Goal: Answer question/provide support

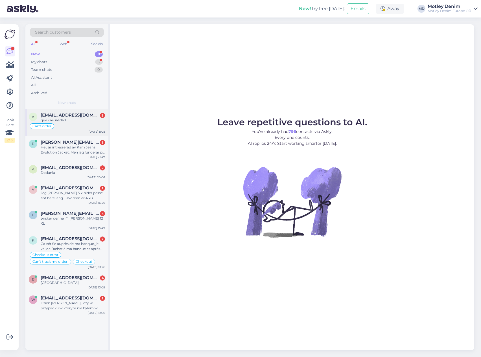
click at [65, 123] on div "Can't order" at bounding box center [67, 126] width 76 height 7
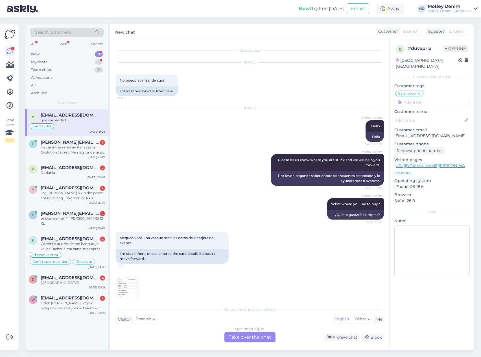
scroll to position [164, 0]
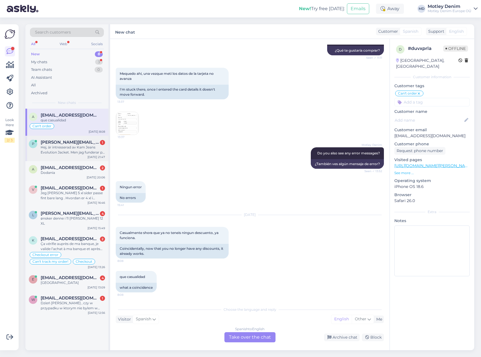
click at [53, 148] on div "Hej, är intresserad av Kam Jeans Evolution Jacket. Men jag funderar på hur varm…" at bounding box center [73, 150] width 64 height 10
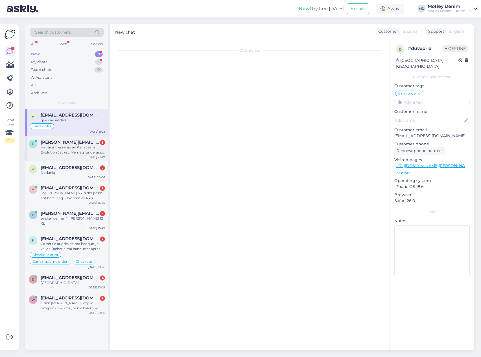
scroll to position [0, 0]
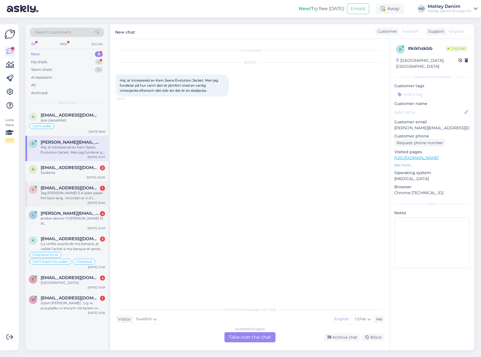
click at [59, 182] on div "v [EMAIL_ADDRESS][DOMAIN_NAME] 1 Jeg [PERSON_NAME] 5 xl sider passe fint bare l…" at bounding box center [66, 194] width 83 height 25
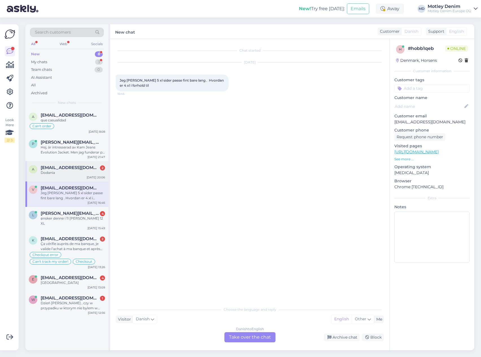
click at [64, 172] on div "Dodania" at bounding box center [73, 172] width 64 height 5
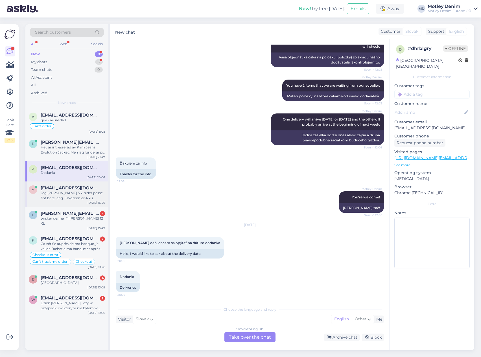
click at [65, 190] on span "[EMAIL_ADDRESS][DOMAIN_NAME]" at bounding box center [70, 188] width 59 height 5
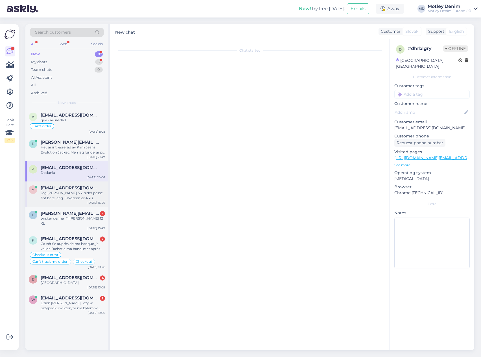
scroll to position [0, 0]
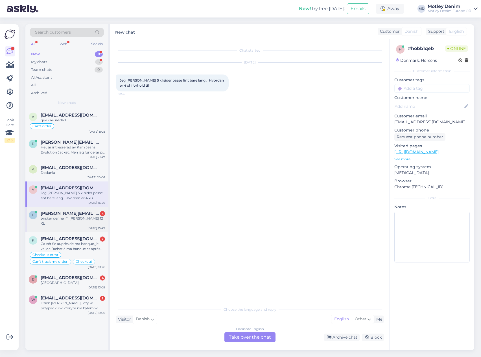
click at [69, 208] on div "l [PERSON_NAME][EMAIL_ADDRESS][DOMAIN_NAME] 4 ønsker denne i 11 [PERSON_NAME] 1…" at bounding box center [66, 219] width 83 height 25
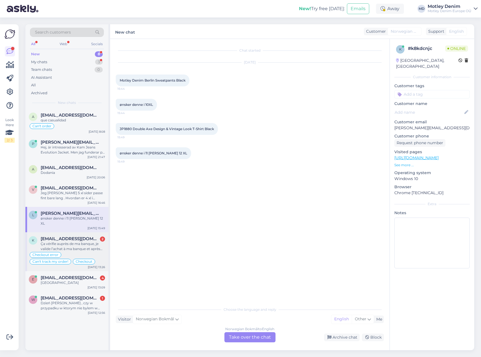
click at [76, 241] on div "Ça vérifie auprès de ma banque, je valide l’achat à ma banque et après plus rien" at bounding box center [73, 246] width 64 height 10
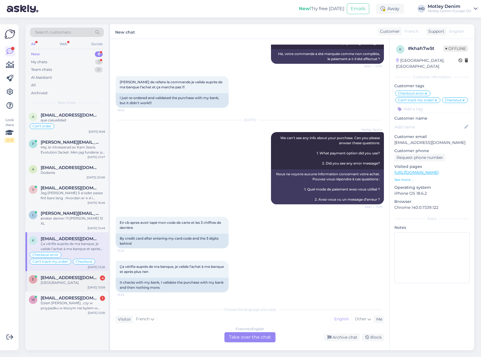
click at [79, 275] on span "[EMAIL_ADDRESS][DOMAIN_NAME]" at bounding box center [70, 277] width 59 height 5
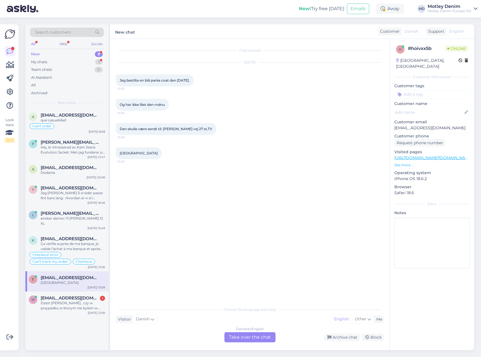
scroll to position [0, 0]
click at [76, 304] on div "Dzień [PERSON_NAME] , czy w przypadku w ktorym nie bylem w stanie odebrac paczk…" at bounding box center [73, 306] width 64 height 10
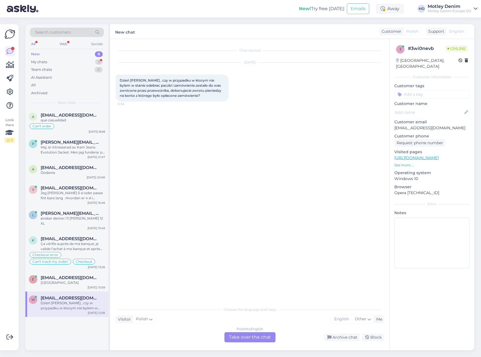
click at [156, 118] on div "Chat started [DATE] Dzień [PERSON_NAME] , czy w przypadku w ktorym nie bylem w …" at bounding box center [252, 172] width 273 height 254
click at [80, 117] on span "[EMAIL_ADDRESS][DOMAIN_NAME]" at bounding box center [70, 115] width 59 height 5
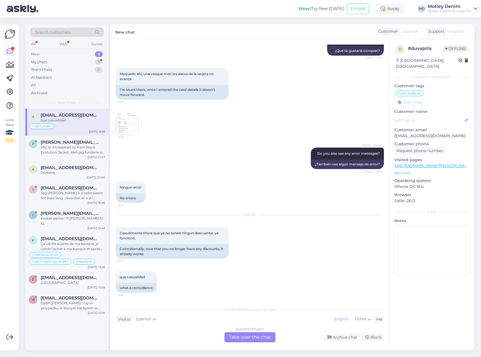
scroll to position [164, 0]
click at [169, 271] on div "que casualidad 8:08 what a coincidence" at bounding box center [250, 282] width 268 height 34
click at [265, 250] on div "[DATE] Casualmente shora que ya no teneis ningun descuento, ya funciona. 8:08 C…" at bounding box center [250, 237] width 268 height 56
click at [181, 184] on div "Ningun error 15:41 No errors" at bounding box center [250, 192] width 268 height 34
click at [131, 120] on img at bounding box center [127, 123] width 23 height 23
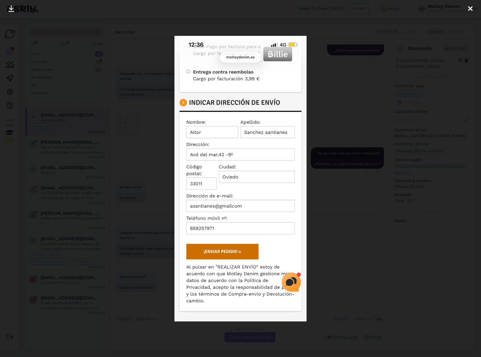
click at [130, 169] on div at bounding box center [240, 178] width 481 height 357
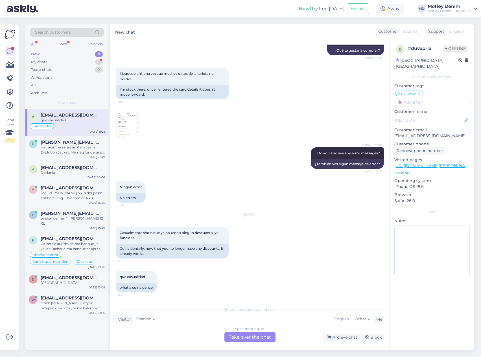
click at [184, 301] on div "Chat started [DATE] No puedo avanzar de aqui 18:21 I can't move forward from he…" at bounding box center [250, 194] width 280 height 311
click at [179, 293] on div "que casualidad 8:08 what a coincidence" at bounding box center [250, 282] width 268 height 34
drag, startPoint x: 225, startPoint y: 150, endPoint x: 204, endPoint y: 149, distance: 20.9
click at [225, 150] on div "Motley Denim Do you also see any error messages? Seen ✓ 13:52 ¿También ves algú…" at bounding box center [250, 158] width 268 height 34
click at [119, 121] on img at bounding box center [127, 123] width 23 height 23
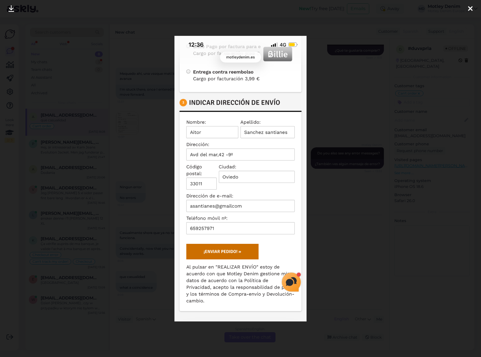
click at [138, 158] on div at bounding box center [240, 178] width 481 height 357
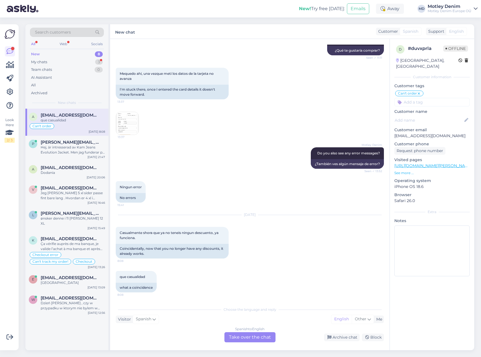
click at [259, 335] on div "Spanish to English Take over the chat" at bounding box center [249, 337] width 51 height 10
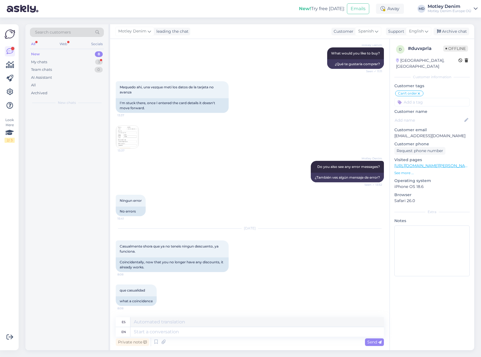
scroll to position [151, 0]
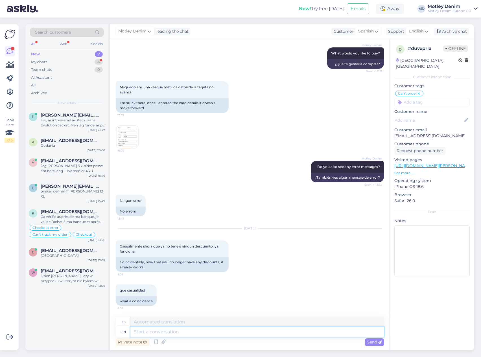
click at [245, 330] on textarea at bounding box center [257, 332] width 254 height 10
type textarea "We"
type textarea "Nosotros"
type textarea "We didn't c"
type textarea "No lo hicimos"
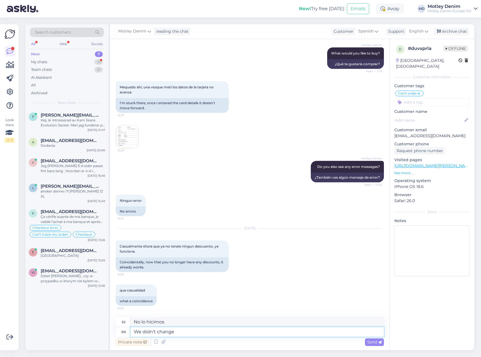
type textarea "We didn't change e"
type textarea "No hemos cambiado"
type textarea "We didn't change anything"
type textarea "No cambiamos nada"
type textarea "We didn't change anything. We are"
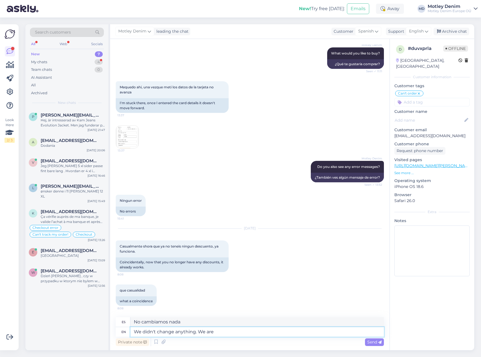
type textarea "No cambiamos nada. Nosotros"
type textarea "We didn't change anything. We are so"
type textarea "No hemos cambiado nada. [GEOGRAPHIC_DATA]"
type textarea "We didn't change anything. We are sorry t"
type textarea "No hemos cambiado nada. Lo sentimos."
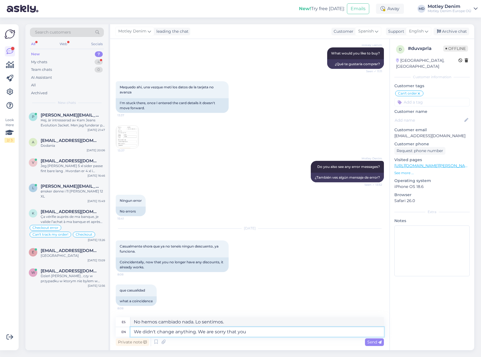
type textarea "We didn't change anything. We are sorry that you w"
type textarea "No hemos cambiado nada. Lamentamos que..."
type textarea "We didn't change anything. We are sorry that you were"
type textarea "No hemos cambiado nada. Lamentamos que hayas..."
type textarea "We didn't change anything. We are sorry that you were not ab"
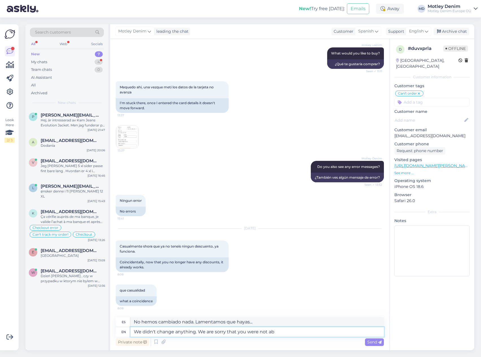
type textarea "No cambiamos nada. Lamentamos que no hayas podido..."
type textarea "We didn't change anything. We are sorry that you were not able t"
type textarea "No hemos cambiado nada. Lamentamos que no haya podido..."
type textarea "We didn't change anything. We are sorry that you were not able to purchase o"
type textarea "No hemos cambiado nada. Lamentamos que no hayas podido comprar."
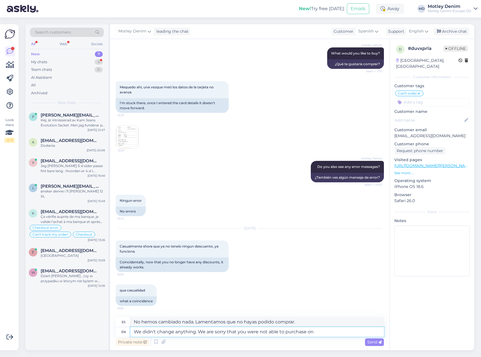
type textarea "We didn't change anything. We are sorry that you were not able to purchase on o"
type textarea "No hemos cambiado nada. Lamentamos que no hayas podido comprar en"
type textarea "We didn't change anything. We are sorry that you were not able to purchase on o…"
type textarea "No hemos cambiado nada. Lamentamos que no haya podido comprar en nuestra"
type textarea "We didn't change anything. We are sorry that you were not able to purchase on o…"
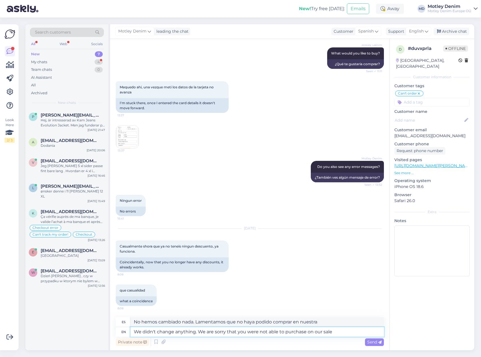
type textarea "No hemos cambiado nada. Lamentamos que no hayas podido comprar en nuestra ofert…"
type textarea "We didn't change anything. We are sorry that you were not able to purchase on o…"
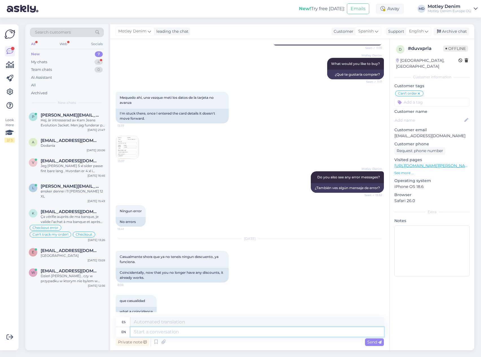
scroll to position [82, 0]
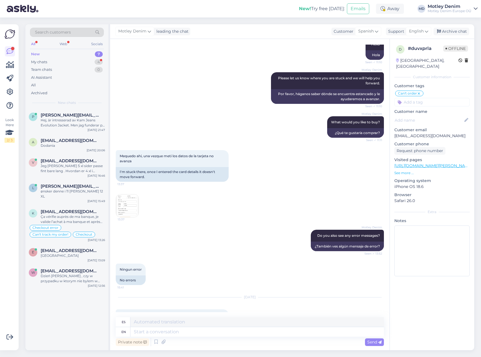
click at [126, 209] on img at bounding box center [127, 206] width 23 height 23
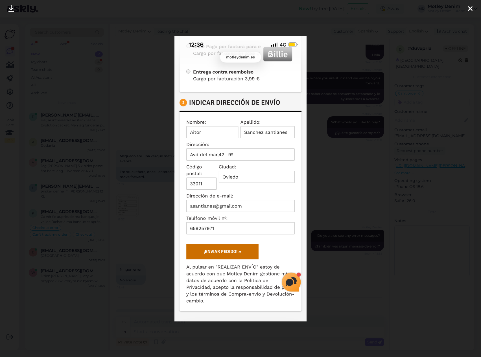
click at [121, 212] on div at bounding box center [240, 178] width 481 height 357
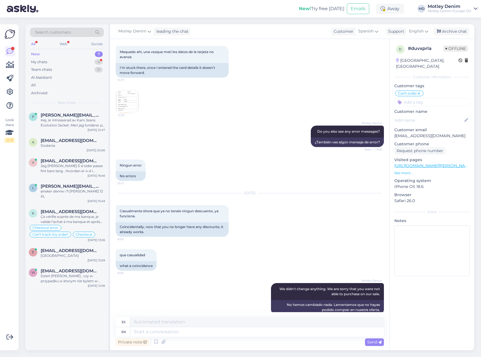
scroll to position [195, 0]
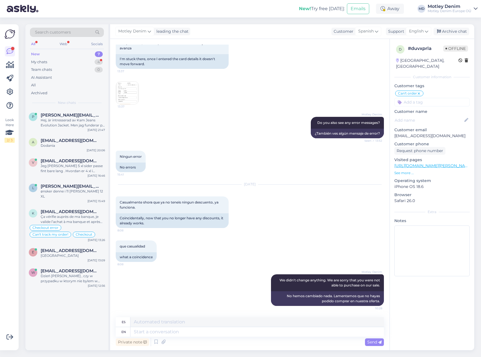
click at [406, 170] on div "d # duvxprla Offline [GEOGRAPHIC_DATA], [GEOGRAPHIC_DATA] Customer information …" at bounding box center [432, 162] width 84 height 246
click at [407, 171] on p "See more ..." at bounding box center [431, 173] width 75 height 5
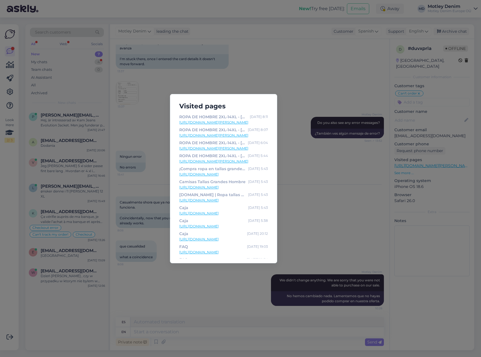
click at [327, 115] on div "Visited pages ROPA DE HOMBRE 2XL-14XL - [DOMAIN_NAME] [DATE] 8:11 [URL][DOMAIN_…" at bounding box center [240, 178] width 481 height 357
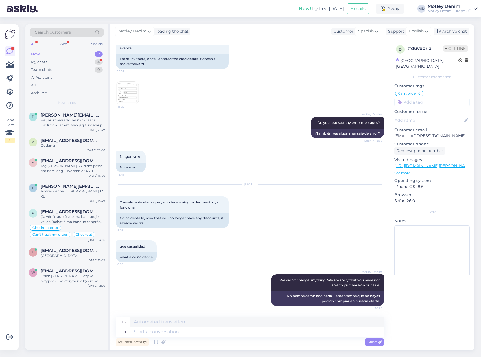
click at [403, 133] on p "[EMAIL_ADDRESS][DOMAIN_NAME]" at bounding box center [431, 136] width 75 height 6
drag, startPoint x: 403, startPoint y: 130, endPoint x: 435, endPoint y: 131, distance: 31.6
click at [435, 133] on p "[EMAIL_ADDRESS][DOMAIN_NAME]" at bounding box center [431, 136] width 75 height 6
copy p "[EMAIL_ADDRESS][DOMAIN_NAME]"
click at [267, 334] on textarea at bounding box center [257, 332] width 254 height 10
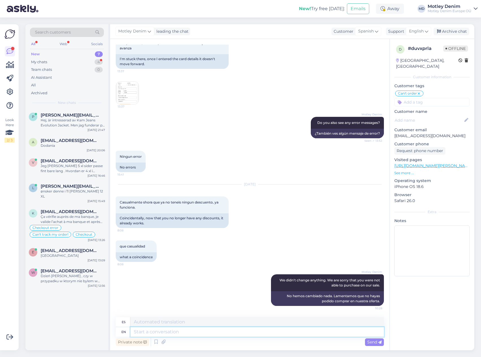
click at [201, 333] on textarea at bounding box center [257, 332] width 254 height 10
click at [221, 332] on textarea at bounding box center [257, 332] width 254 height 10
type textarea "I"
click at [239, 334] on textarea at bounding box center [257, 332] width 254 height 10
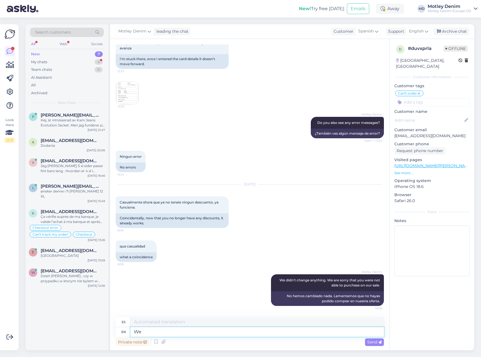
type textarea "We"
type textarea "Nosotros"
type textarea "We have a"
type textarea "Tenemos"
type textarea "We"
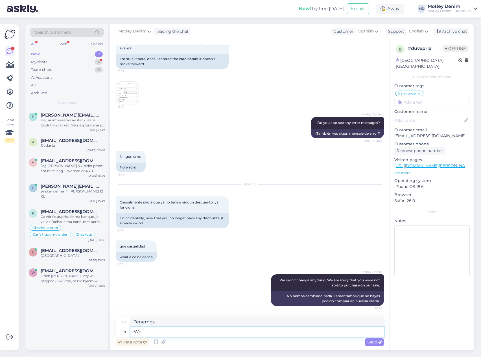
type textarea "Nosotros"
type textarea "We received"
type textarea "Recibimos"
type textarea "We received orders"
type textarea "Recibimos órdenes"
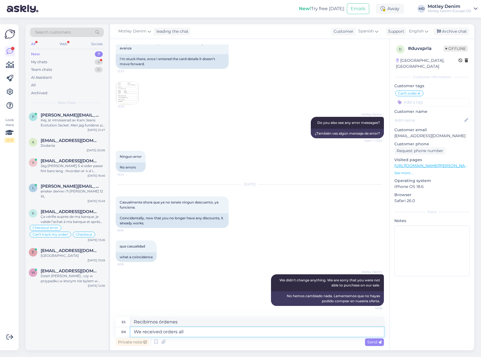
type textarea "We received orders all t"
type textarea "Recibimos pedidos todos"
type textarea "We received orders all the t"
type textarea "Recibimos pedidos todos los [PERSON_NAME]"
type textarea "We received orders all the time d"
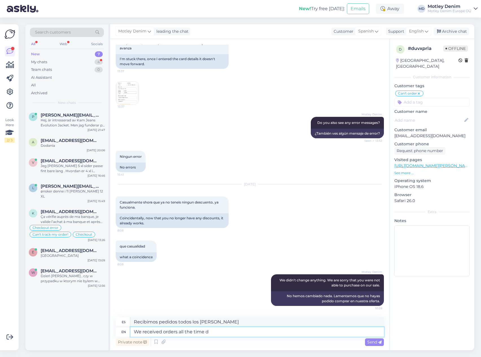
type textarea "Recibimos pedidos todo el tiempo."
type textarea "We received orders all the time during t"
type textarea "Recibimos pedidos todo el tiempo durante"
type textarea "We received orders all the time during the s"
type textarea "Recibimos pedidos todo el tiempo durante el"
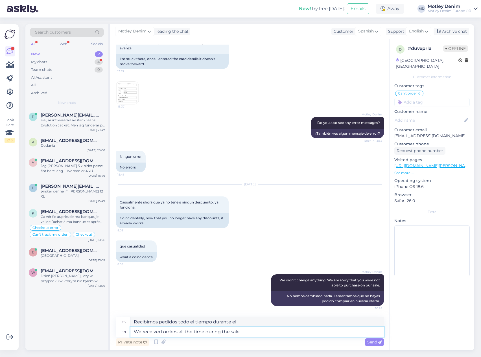
type textarea "We received orders all the time during the sale."
type textarea "Recibimos pedidos todo el tiempo durante la venta."
type textarea "We received orders all the time during the sale. :)"
type textarea "Recibimos pedidos todo el tiempo durante la venta. :)"
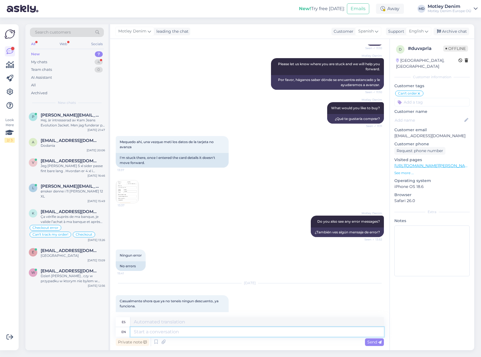
scroll to position [144, 0]
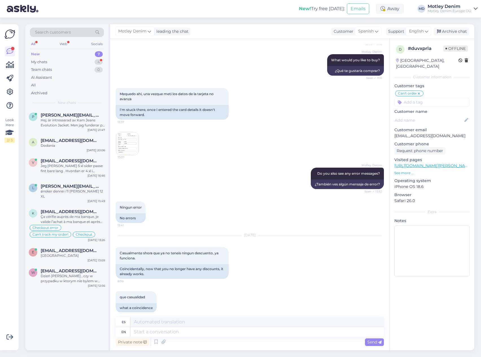
click at [126, 141] on img at bounding box center [127, 143] width 23 height 23
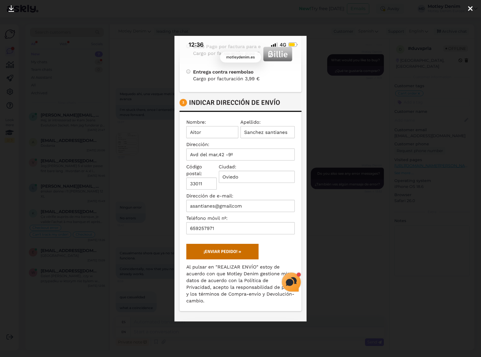
click at [136, 192] on div at bounding box center [240, 178] width 481 height 357
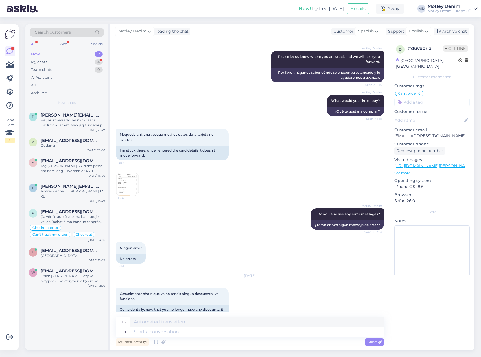
scroll to position [229, 0]
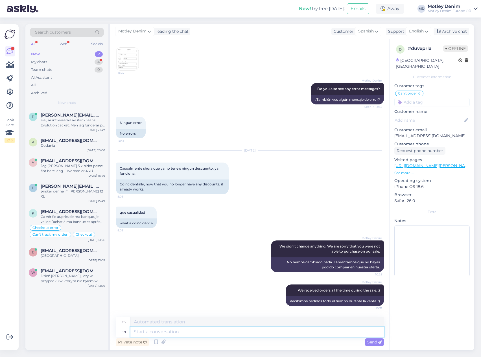
click at [284, 333] on textarea at bounding box center [257, 332] width 254 height 10
type textarea "9"
type textarea "9 out"
type textarea "9 de"
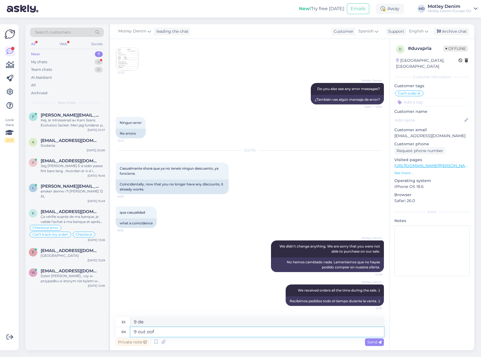
type textarea "9 out oof"
type textarea "9 de cada"
type textarea "9 out of 10 c"
type textarea "9 de cada 10"
type textarea "9 out of 10 cases wh"
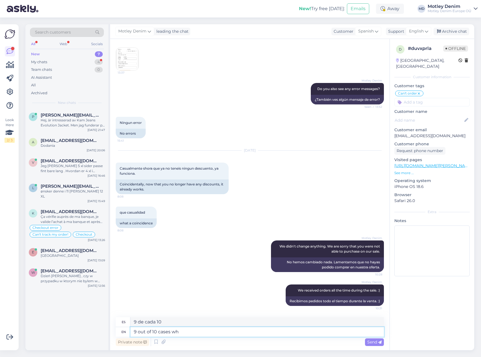
type textarea "9 de cada 10 casos"
type textarea "9 out of 10 cases when I"
type textarea "9 de cada 10 casos cuando"
type textarea "9 out of 10 cases when I"
type textarea "9 de cada 10 casos cuando yo"
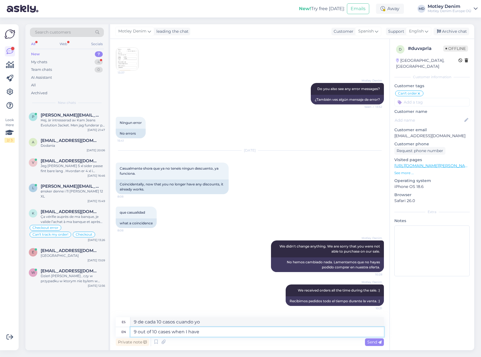
type textarea "9 out of 10 cases when I have"
type textarea "9 de cada 10 casos cuando tengo"
type textarea "9 out of 10 cases when I have asked o"
type textarea "9 de cada 10 casos en los que he preguntado"
type textarea "9 out of 10 cases when I have asked our de"
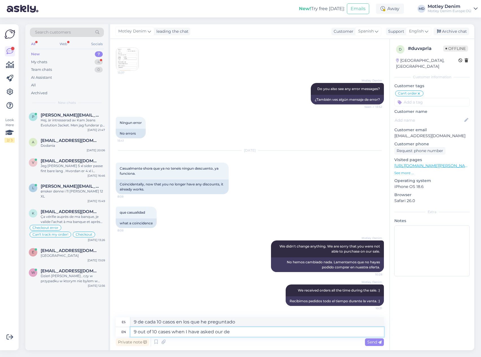
type textarea "9 de cada 10 casos en los que he preguntado a nuestros"
type textarea "9 out of 10 cases when I have asked our developers to"
type textarea "9 de cada 10 casos en los que he preguntado a nuestros desarrolladores"
type textarea "9 out of 10 cases when I have asked our developers to c"
type textarea "En 9 de cada 10 casos, cuando les he pedido a nuestros desarrolladores que..."
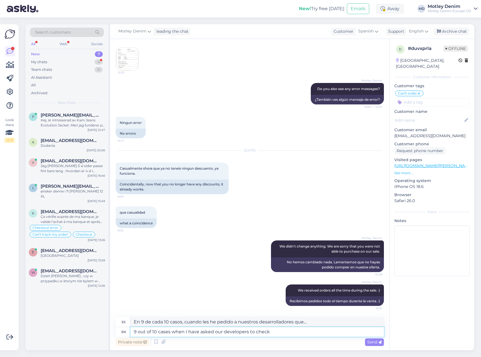
type textarea "9 out of 10 cases when I have asked our developers to check t"
type textarea "9 de cada 10 casos en los que les he pedido a nuestros desarrolladores que revi…"
type textarea "9 out of 10 cases when I have asked our developers to check there i"
type textarea "En 9 de cada 10 casos, cuando les he pedido a nuestros desarrolladores que veri…"
type textarea "9 out of 10 cases when I have asked our developers to check there is a"
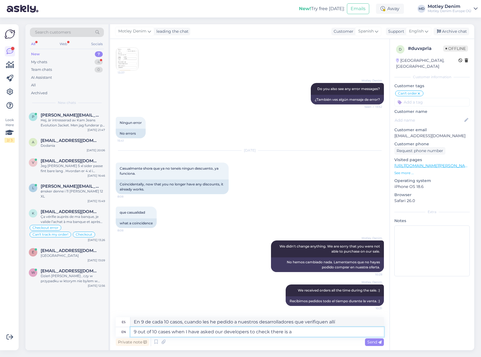
type textarea "En 9 de cada 10 casos, cuando les he pedido a nuestros desarrolladores que veri…"
type textarea "9 out of 10 cases when I have asked our developers to check there is a"
type textarea "En 9 de cada 10 casos, cuando les he pedido a nuestros desarrolladores que veri…"
type textarea "9 out of 10 cases when I have asked our developers to check there is a typo som"
type textarea "En 9 de cada 10 casos, cuando les he pedido a nuestros desarrolladores que comp…"
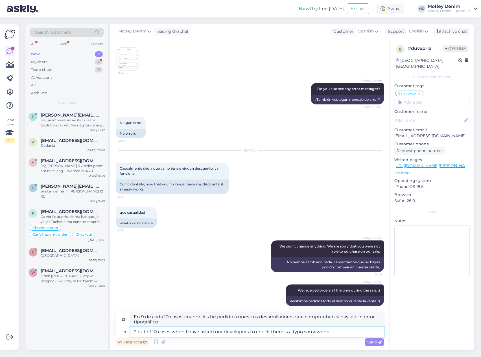
type textarea "9 out of 10 cases when I have asked our developers to check there is a typo som…"
type textarea "En 9 de cada 10 casos, cuando les he pedido a nuestros desarrolladores que comp…"
type textarea "9 out of 10 cases when I have asked our developers to check there is a typo som…"
type textarea "En 9 de cada 10 casos, cuando les he pedido a nuestros desarrolladores que revi…"
type textarea "9 out of 10 cases when I have asked our developers to check there is a typo som…"
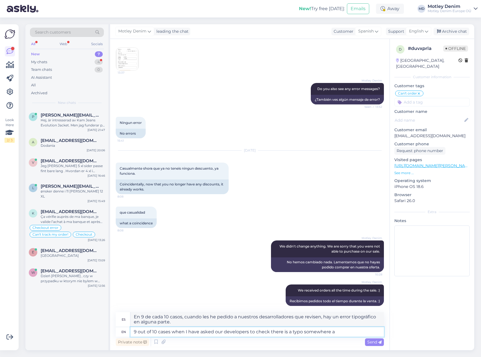
type textarea "En 9 de cada 10 casos, cuando les he pedido a nuestros desarrolladores que comp…"
type textarea "9 out of 10 cases when I have asked our developers to check there is a typo som…"
type textarea "En 9 de cada 10 casos, cuando les he pedido a nuestros desarrolladores que comp…"
type textarea "9 out of 10 cases when I have asked our developers to check there is a typo som…"
type textarea "En 9 de cada 10 casos, cuando les he pedido a nuestros desarrolladores que revi…"
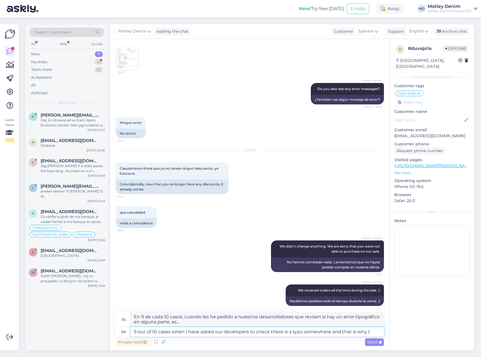
type textarea "9 out of 10 cases when I have asked our developers to check there is a typo som…"
type textarea "En 9 de cada 10 casos, cuando les he pedido a nuestros desarrolladores que revi…"
type textarea "9 out of 10 cases when I have asked our developers to check there is a typo som…"
type textarea "En 9 de cada 10 casos, cuando les he pedido a nuestros desarrolladores que revi…"
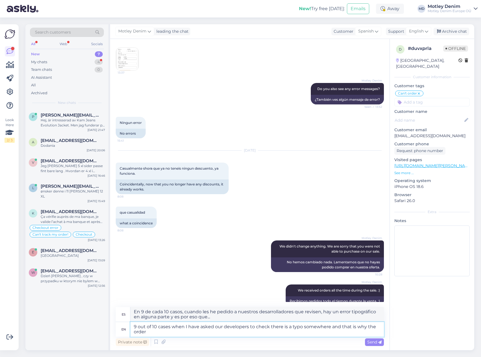
type textarea "9 out of 10 cases when I have asked our developers to check there is a typo som…"
type textarea "En 9 de cada 10 casos, cuando les he pedido a nuestros desarrolladores que revi…"
type textarea "9 out of 10 cases when I have asked our developers to check there is a typo som…"
type textarea "En 9 de cada 10 casos, cuando les he pedido a nuestros desarrolladores que revi…"
type textarea "9 out of 10 cases when I have asked our developers to check there is a typo som…"
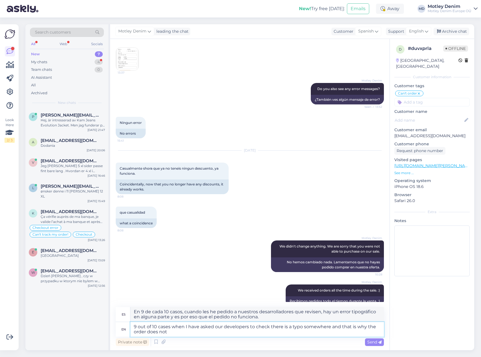
type textarea "En 9 de cada 10 casos en los que he pedido a nuestros desarrolladores que revis…"
type textarea "9 out of 10 cases when I have asked our developers to check there is a typo som…"
type textarea "En 9 de cada 10 casos en los que he pedido a nuestros desarrolladores que revis…"
type textarea "9 out of 10 cases when I have asked our developers to check there is a typo som…"
type textarea "En 9 de cada 10 casos en los que he pedido a nuestros desarrolladores que revis…"
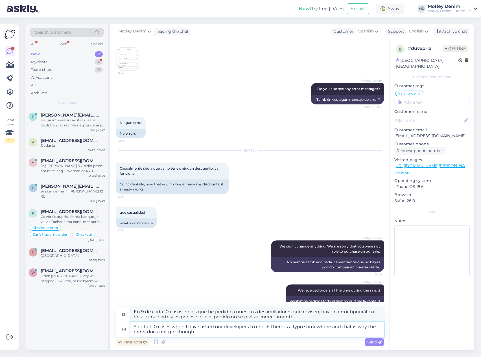
type textarea "9 out of 10 cases when I have asked our developers to check there is a typo som…"
type textarea "En 9 de cada 10 casos en los que he pedido a nuestros desarrolladores que revis…"
type textarea "9 out of 10 cases when I have asked our developers to check there is a typo som…"
type textarea "En 9 de cada 10 casos, cuando les he pedido a nuestros desarrolladores que revi…"
type textarea "9 out of 10 cases when I have asked our developers to check there is a typo som…"
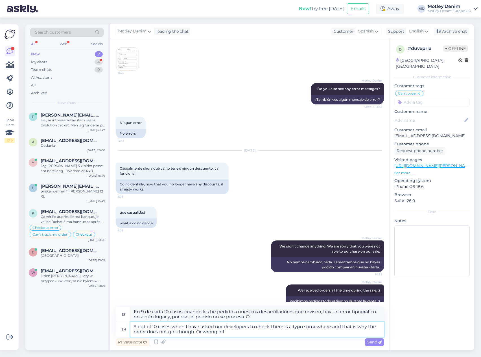
type textarea "En 9 de cada 10 casos, cuando les he pedido a nuestros desarrolladores que revi…"
type textarea "9 out of 10 cases when I have asked our developers to check there is a typo som…"
type textarea "En 9 de cada 10 casos, cuando les he pedido a nuestros desarrolladores que revi…"
type textarea "9 out of 10 cases when I have asked our developers to check there is a typo som…"
type textarea "En 9 de cada 10 casos, cuando les he pedido a nuestros desarrolladores que revi…"
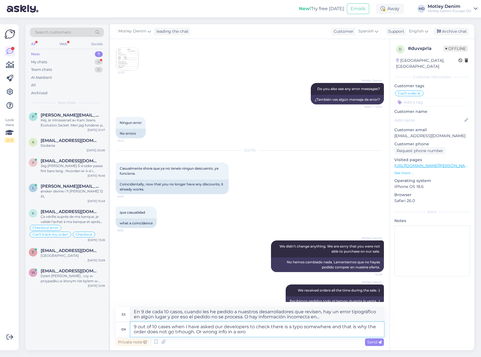
type textarea "9 out of 10 cases when I have asked our developers to check there is a typo som…"
type textarea "En 9 de cada 10 casos, cuando les he pedido a nuestros desarrolladores que revi…"
type textarea "9 out of 10 cases when I have asked our developers to check there is a typo som…"
type textarea "En 9 de cada 10 casos, cuando les he pedido a nuestros desarrolladores que revi…"
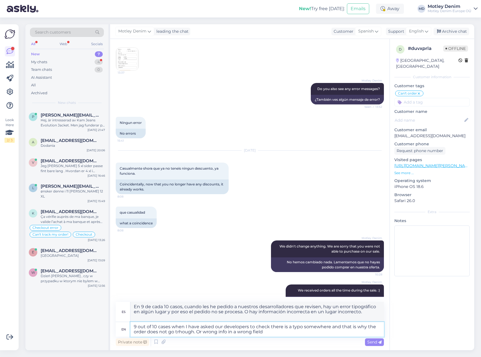
type textarea "9 out of 10 cases when I have asked our developers to check there is a typo som…"
type textarea "En 9 de cada 10 casos, cuando les he pedido a nuestros desarrolladores que revi…"
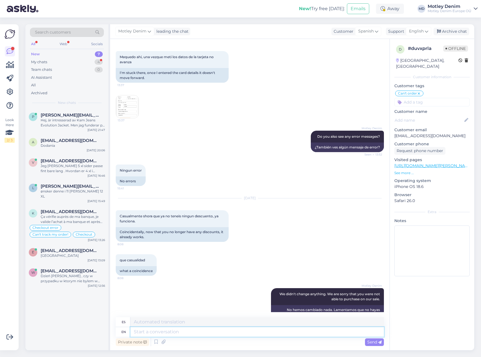
scroll to position [226, 0]
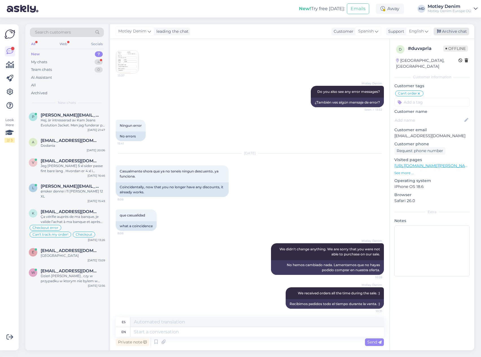
click at [454, 31] on div "Archive chat" at bounding box center [452, 32] width 36 height 8
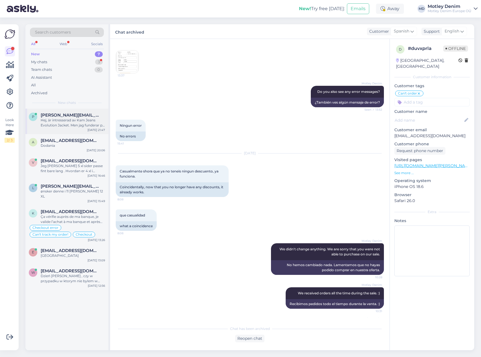
click at [68, 124] on div "Hej, är intresserad av Kam Jeans Evolution Jacket. Men jag funderar på hur varm…" at bounding box center [73, 123] width 64 height 10
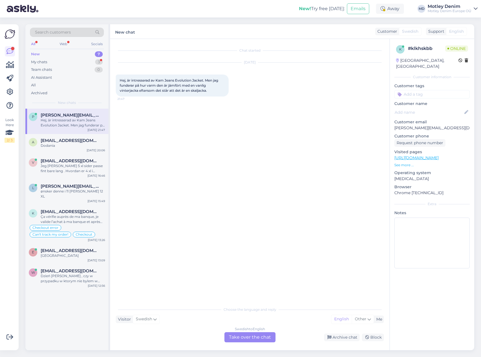
click at [265, 337] on div "Swedish to English Take over the chat" at bounding box center [249, 337] width 51 height 10
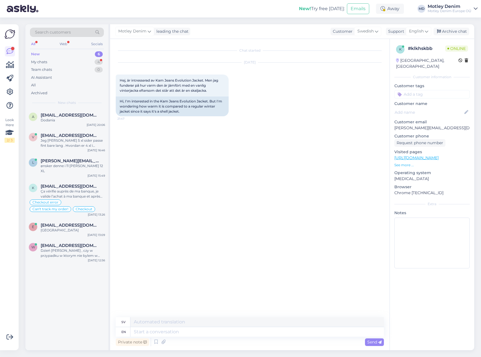
click at [160, 148] on div "Chat started [DATE] Hej, är intresserad av Kam Jeans Evolution Jacket. Men jag …" at bounding box center [252, 179] width 273 height 268
drag, startPoint x: 147, startPoint y: 152, endPoint x: 145, endPoint y: 149, distance: 3.8
click at [147, 152] on div "Chat started [DATE] Hej, är intresserad av Kam Jeans Evolution Jacket. Men jag …" at bounding box center [252, 179] width 273 height 268
click at [175, 177] on div "Chat started [DATE] Hej, är intresserad av Kam Jeans Evolution Jacket. Men jag …" at bounding box center [252, 179] width 273 height 268
click at [208, 128] on div "Chat started [DATE] Hej, är intresserad av Kam Jeans Evolution Jacket. Men jag …" at bounding box center [252, 179] width 273 height 268
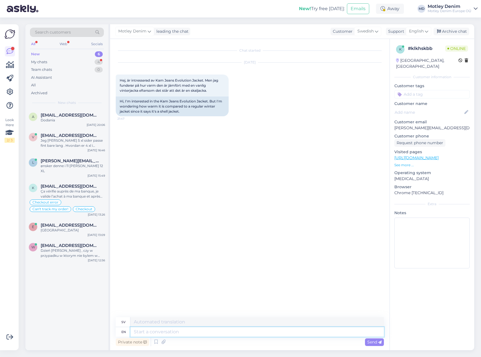
click at [206, 335] on textarea at bounding box center [257, 332] width 254 height 10
type textarea "Hello"
type textarea "Hej"
type textarea "It"
type textarea "Det"
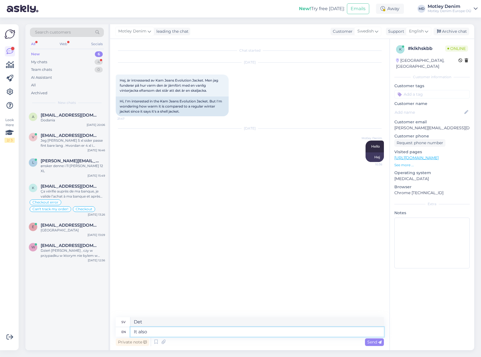
type textarea "It also o"
type textarea "Det också"
type textarea "It also offers"
type textarea "Det erbjuder också"
type textarea "It i"
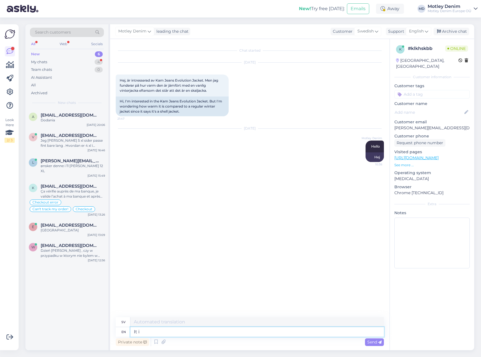
type textarea "Det"
type textarea "It is no"
type textarea "Det är"
type textarea "It is not j"
type textarea "Det är inte"
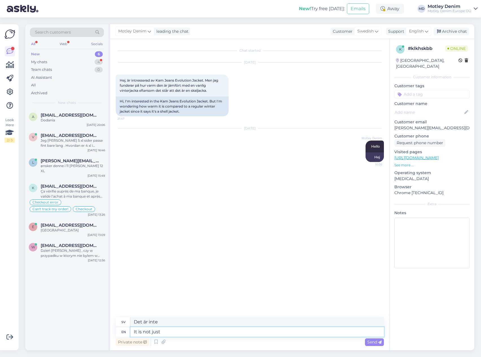
type textarea "It is not just a"
type textarea "Det är inte bara"
type textarea "It is not just a"
type textarea "Det är inte bara en"
type textarea "It is not just a shell"
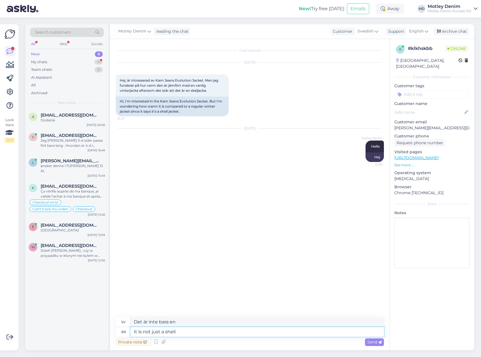
type textarea "Det är inte bara ett skal"
type textarea "It is not just a shell sport jac"
type textarea "Det är inte bara en skalsport"
type textarea "It is not just a shell sport jackets th"
type textarea "Det är inte bara en skalsportjacka"
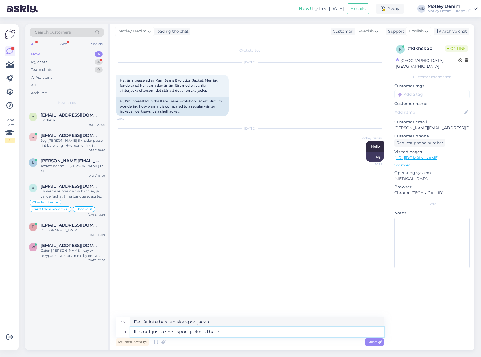
type textarea "It is not just a shell sport jackets that re"
type textarea "Det är inte bara en skalsportjacka som"
type textarea "It is not just a shell sport jackets that requires"
type textarea "Det är inte bara en skalsportjacka som [PERSON_NAME]"
type textarea "It is not just a shell sport jackets that requires wearing m"
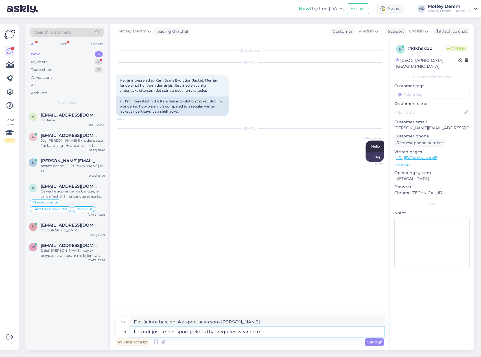
type textarea "Det är inte bara en skaljacka som [PERSON_NAME] användning"
type textarea "It is not just a shell sport jackets that requires wearing multiple"
type textarea "Det är inte bara en skaljacka som [PERSON_NAME] att man bär flera"
type textarea "It is not just a shell sport jackets that requires wearing multiple la"
type textarea "Det är inte bara en skalsportjacka som [PERSON_NAME] att man bär [PERSON_NAME]"
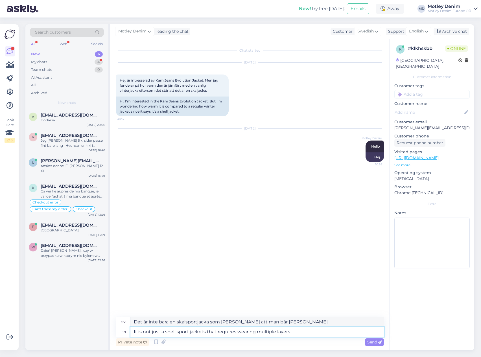
type textarea "It is not just a shell sport jackets that requires wearing multiple layers o"
type textarea "Det är inte bara en skaljacka som [PERSON_NAME] att man bär flera lager"
type textarea "It is not just a shell sport jackets that requires wearing multiple layers of cl"
type textarea "Det är inte bara en skaljacka som [PERSON_NAME] att man bär flera lager av"
type textarea "It is not just a shell sport jackets that requires wearing multiple layers of c…"
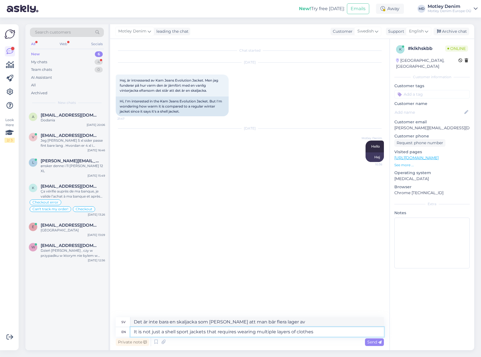
type textarea "Det är inte bara en skaljacka som [PERSON_NAME] att man bär flera lager kläder"
type textarea "It is not just a shell sport jackets that requires wearing multiple layers of c…"
type textarea "Det är inte bara en skaljacka som [PERSON_NAME] att man bär flera lager kläder …"
type textarea "It is not just a shell sport jackets that requires wearing multiple layers of c…"
type textarea "Det är inte bara en skaljacka som [PERSON_NAME] att man bär flera lager kläder …"
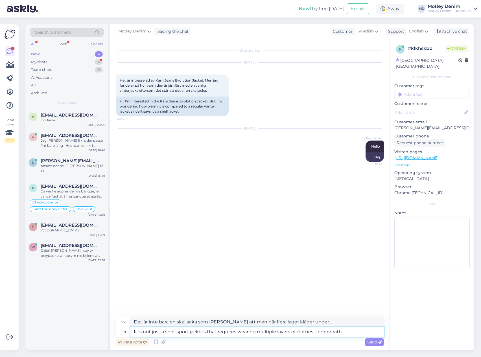
click at [254, 332] on textarea "It is not just a shell sport jackets that requires wearing multiple layers of c…" at bounding box center [257, 332] width 254 height 10
click at [283, 333] on textarea "It is not just a shell sport jackets that requires wearing multiple layers of c…" at bounding box center [257, 332] width 254 height 10
click at [318, 335] on textarea "It is not just a shell sport jackets that requires wearing multiple layers of c…" at bounding box center [257, 332] width 254 height 10
click at [348, 333] on textarea "It is not just a shell sport jackets that requires wearing multiple layers of c…" at bounding box center [257, 332] width 254 height 10
type textarea "It is not just a shell sport jackets that requires wearing multiple layers of c…"
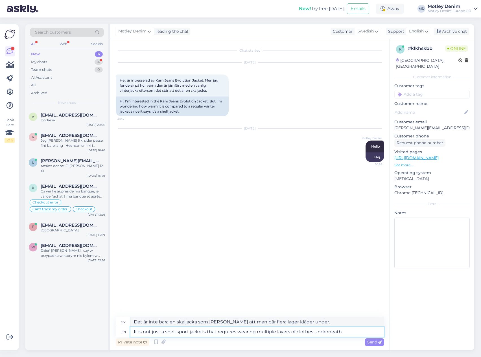
type textarea "Det är inte bara en skaljacka som [PERSON_NAME] att man bär flera lager kläder …"
type textarea "It is not just a shell sport jackets that requires wearing multiple layers of c…"
type textarea "Det är inte bara en skaljacka som [PERSON_NAME] att man bär flera lager kläder …"
type textarea "It is not just a shell sport jackets that requires wearing multiple layers of c…"
type textarea "Det är inte bara en skaljacka som [PERSON_NAME] att man bär flera lager kläder …"
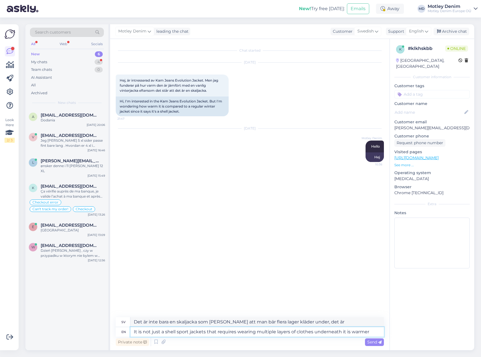
type textarea "It is not just a shell sport jackets that requires wearing multiple layers of c…"
type textarea "Det är inte bara en skaljacka som [PERSON_NAME] att man bär flera lager kläder …"
type textarea "It is not just a shell sport jackets that requires wearing multiple layers of c…"
type textarea "Det är inte bara en skaljacka som [PERSON_NAME] att man bär flera lager kläder …"
type textarea "It is not just a shell sport jackets that requires wearing multiple layers of c…"
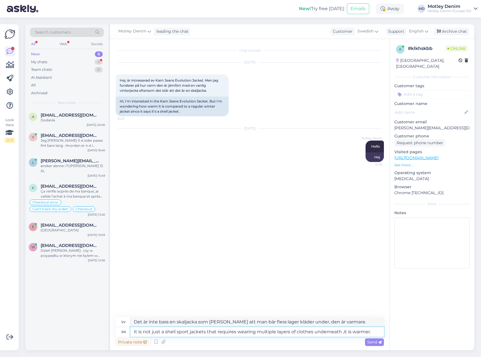
type textarea "Det är inte bara en skaljacka som [PERSON_NAME] att man har flera lager kläder …"
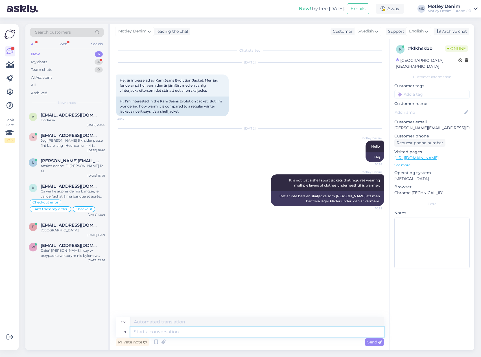
click at [263, 331] on textarea at bounding box center [257, 332] width 254 height 10
click at [232, 199] on div "Motley Denim It is not just a shell sport jackets that requires wearing multipl…" at bounding box center [250, 190] width 268 height 44
click at [121, 100] on div "Hi, I'm interested in the Kam Jeans Evolution Jacket. But I'm wondering how war…" at bounding box center [172, 107] width 113 height 20
drag, startPoint x: 121, startPoint y: 100, endPoint x: 182, endPoint y: 113, distance: 62.6
click at [182, 113] on div "Hi, I'm interested in the Kam Jeans Evolution Jacket. But I'm wondering how war…" at bounding box center [172, 107] width 113 height 20
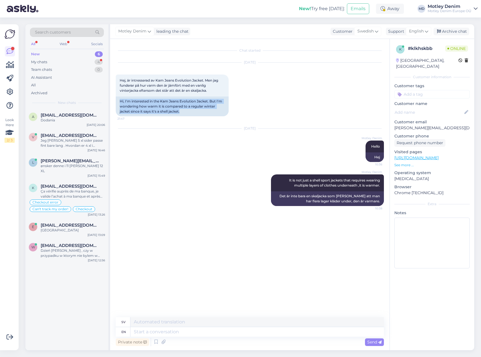
copy div "Hi, I'm interested in the Kam Jeans Evolution Jacket. But I'm wondering how war…"
click at [191, 147] on div "[DATE] Motley Denim Hello 10:36 Hej" at bounding box center [250, 146] width 268 height 46
click at [239, 332] on textarea at bounding box center [257, 332] width 254 height 10
type textarea "I"
type textarea "Jag"
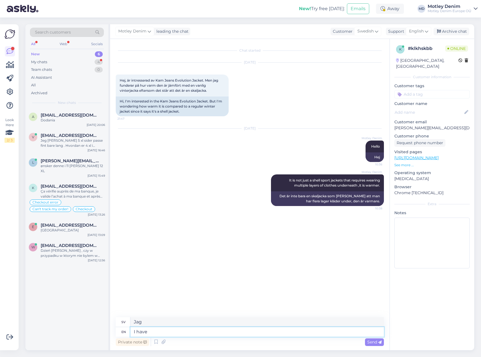
type textarea "I have"
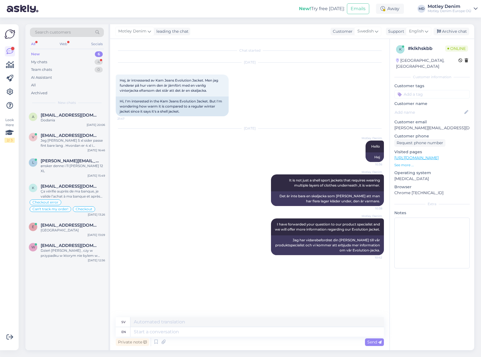
click at [425, 90] on input at bounding box center [431, 94] width 75 height 8
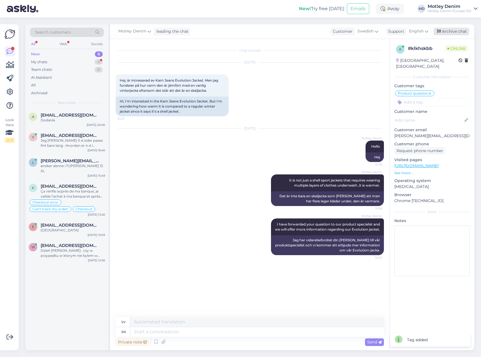
click at [449, 31] on div "Archive chat" at bounding box center [452, 32] width 36 height 8
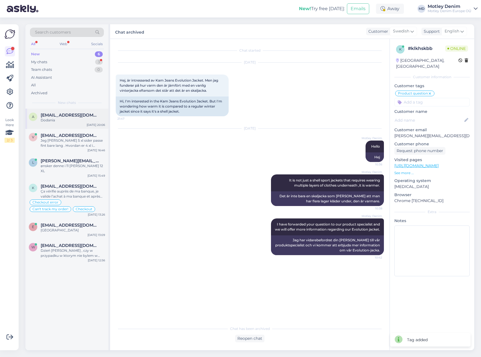
click at [44, 121] on div "Dodania" at bounding box center [73, 120] width 64 height 5
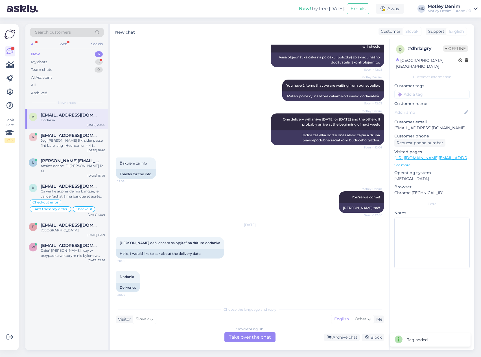
click at [264, 339] on div "Slovak to English Take over the chat" at bounding box center [249, 337] width 51 height 10
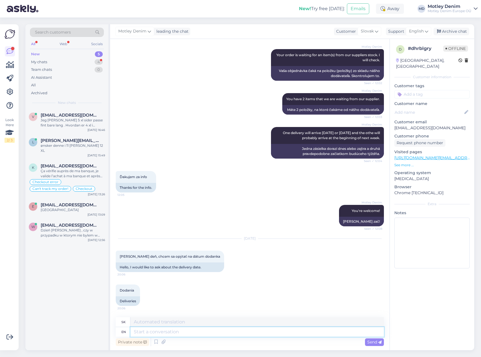
click at [198, 333] on textarea at bounding box center [257, 332] width 254 height 10
click at [191, 331] on textarea at bounding box center [257, 332] width 254 height 10
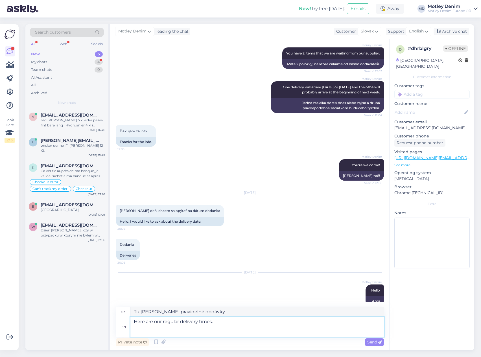
paste textarea "[URL][DOMAIN_NAME]"
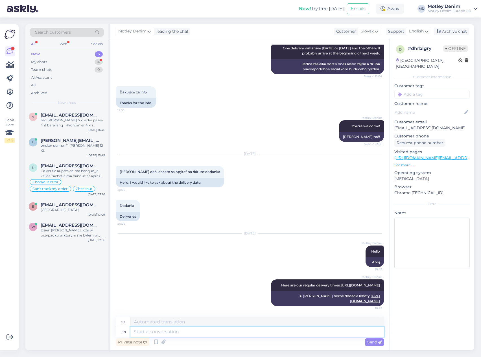
scroll to position [203, 0]
click at [458, 34] on div "Archive chat" at bounding box center [452, 32] width 36 height 8
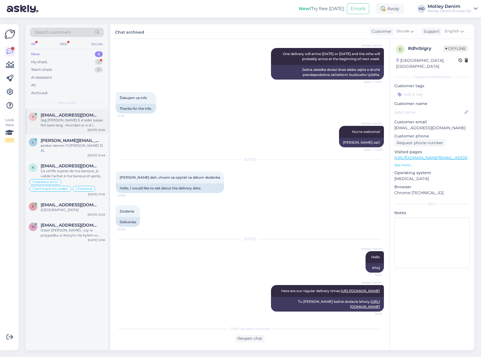
click at [79, 118] on div "Jeg [PERSON_NAME] 5 xl sider passe fint bare lang . Hvordan er 4 xl i forhold t…" at bounding box center [73, 123] width 64 height 10
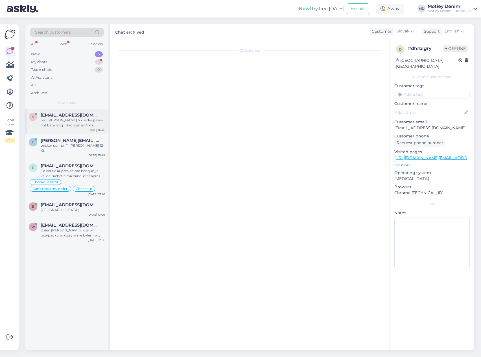
scroll to position [0, 0]
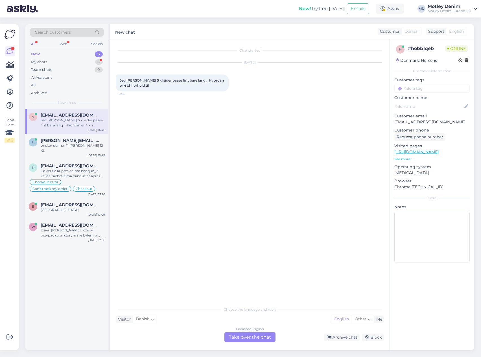
click at [258, 340] on div "Danish to English Take over the chat" at bounding box center [249, 337] width 51 height 10
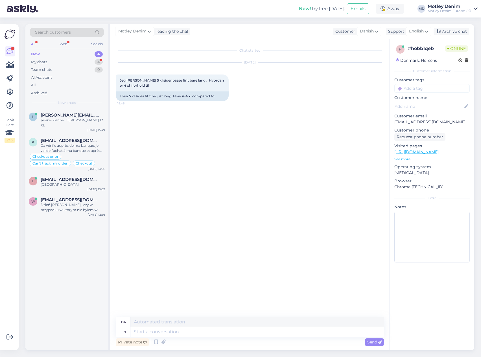
click at [156, 136] on div "Chat started [DATE] Jeg [PERSON_NAME] 5 xl sider passe fint bare lang . Hvordan…" at bounding box center [252, 179] width 273 height 268
click at [122, 81] on span "Jeg [PERSON_NAME] 5 xl sider passe fint bare lang . Hvordan er 4 xl i forhold t…" at bounding box center [172, 82] width 105 height 9
drag, startPoint x: 122, startPoint y: 81, endPoint x: 135, endPoint y: 86, distance: 14.3
click at [135, 86] on span "Jeg [PERSON_NAME] 5 xl sider passe fint bare lang . Hvordan er 4 xl i forhold t…" at bounding box center [172, 82] width 105 height 9
copy span "Jeg [PERSON_NAME] 5 xl sider passe fint bare lang . Hvordan er 4 xl i forhold t…"
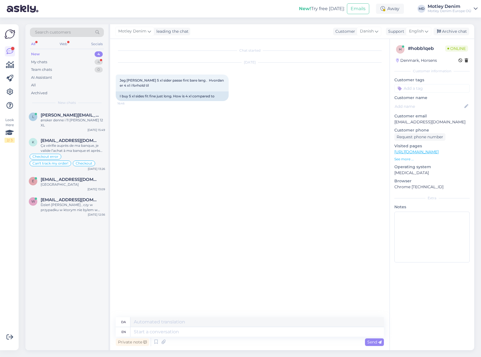
click at [196, 174] on div "Chat started [DATE] Jeg [PERSON_NAME] 5 xl sider passe fint bare lang . Hvordan…" at bounding box center [252, 179] width 273 height 268
click at [192, 172] on div "Chat started [DATE] Jeg [PERSON_NAME] 5 xl sider passe fint bare lang . Hvordan…" at bounding box center [252, 179] width 273 height 268
click at [406, 159] on p "See more ..." at bounding box center [431, 159] width 75 height 5
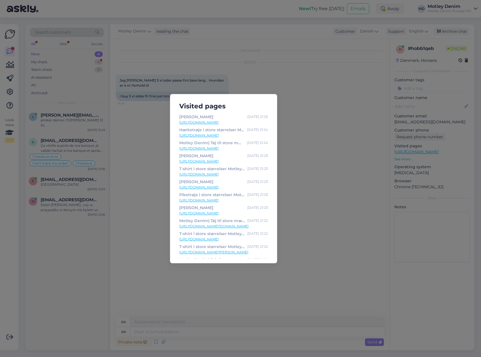
click at [310, 81] on div "Visited pages [GEOGRAPHIC_DATA] [DATE] 21:25 [URL][DOMAIN_NAME] Hættetrøje i st…" at bounding box center [240, 178] width 481 height 357
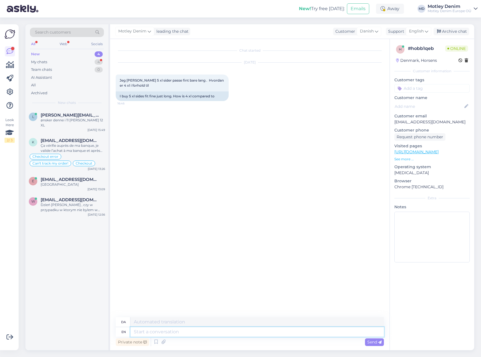
click at [274, 332] on textarea at bounding box center [257, 332] width 254 height 10
click at [208, 336] on textarea at bounding box center [257, 332] width 254 height 10
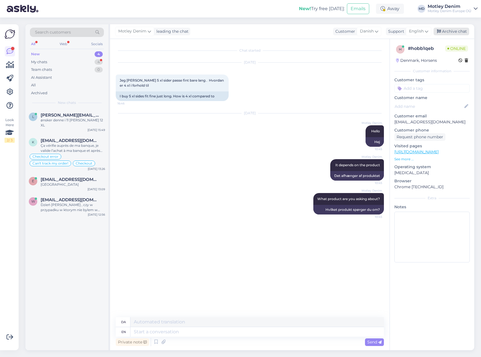
click at [447, 31] on div "Archive chat" at bounding box center [452, 32] width 36 height 8
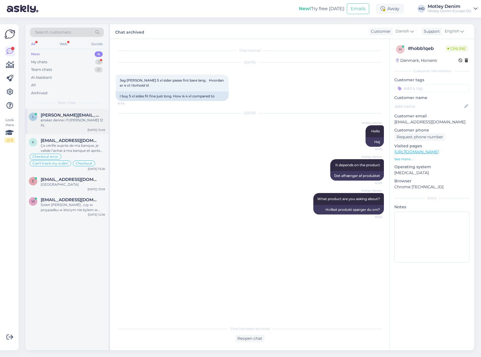
click at [74, 119] on div "ønsker denne i 11 [PERSON_NAME] 12 XL" at bounding box center [73, 123] width 64 height 10
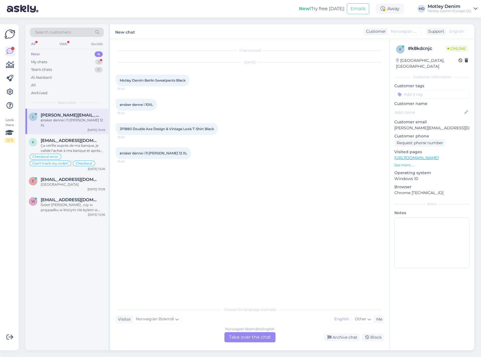
click at [254, 339] on div "Norwegian Bokmål to English Take over the chat" at bounding box center [249, 337] width 51 height 10
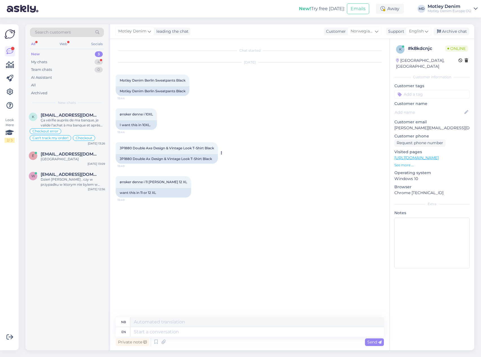
click at [123, 160] on div "JP1880 Double Ax Design & Vintage Look T-Shirt Black" at bounding box center [167, 159] width 102 height 10
drag, startPoint x: 123, startPoint y: 160, endPoint x: 206, endPoint y: 159, distance: 82.5
click at [206, 159] on div "JP1880 Double Ax Design & Vintage Look T-Shirt Black" at bounding box center [167, 159] width 102 height 10
copy div "JP1880 Double Ax Design & Vintage Look T-Shirt Black"
click at [232, 192] on div "ønsker denne i 11 [PERSON_NAME] 12 XL 15:49 want this in 11 or 12 XL" at bounding box center [250, 187] width 268 height 34
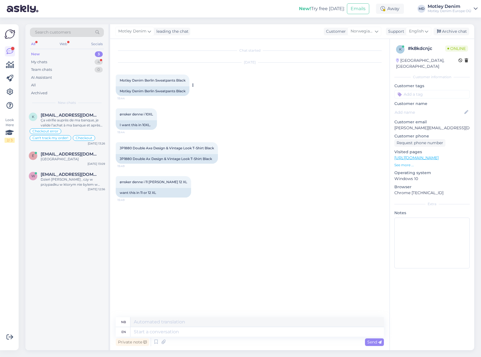
click at [125, 91] on div "Motley Denim Berlin Sweatpants Black" at bounding box center [153, 91] width 74 height 10
click at [124, 91] on div "Motley Denim Berlin Sweatpants Black" at bounding box center [153, 91] width 74 height 10
drag, startPoint x: 124, startPoint y: 91, endPoint x: 187, endPoint y: 93, distance: 63.6
click at [186, 92] on div "Motley Denim Berlin Sweatpants Black" at bounding box center [153, 91] width 74 height 10
copy div "Motley Denim Berlin Sweatpants Black"
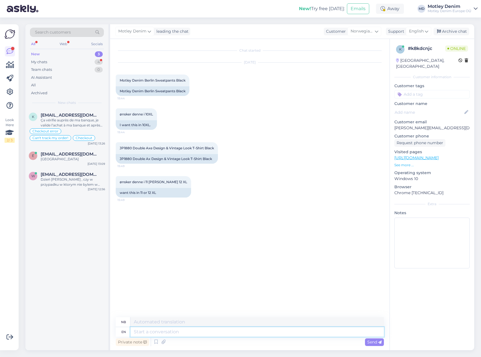
click at [184, 336] on textarea at bounding box center [257, 332] width 254 height 10
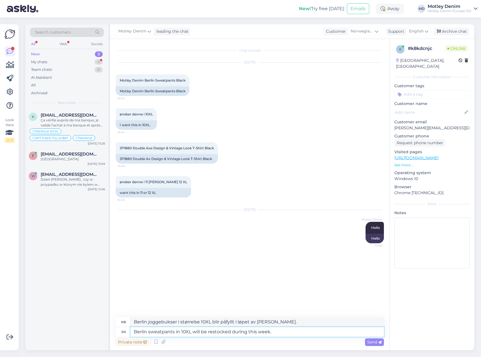
click at [302, 331] on textarea "Berlin sweatpants in 10XL will be restocked during this week." at bounding box center [257, 332] width 254 height 10
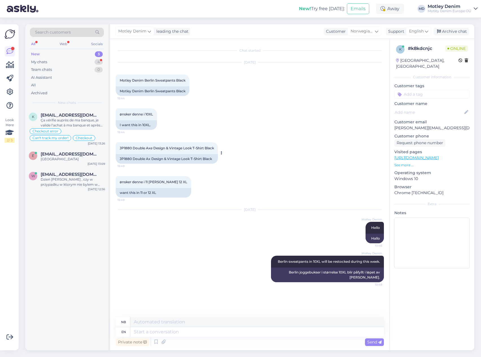
click at [123, 148] on span "JP1880 Double Axe Design & Vintage Look T-Shirt Black" at bounding box center [167, 148] width 94 height 4
drag, startPoint x: 123, startPoint y: 148, endPoint x: 214, endPoint y: 149, distance: 91.2
click at [214, 147] on span "JP1880 Double Axe Design & Vintage Look T-Shirt Black" at bounding box center [167, 148] width 94 height 4
copy div "JP1880 Double Axe Design & Vintage Look T-Shirt Black 15:49"
click at [191, 334] on textarea at bounding box center [257, 332] width 254 height 10
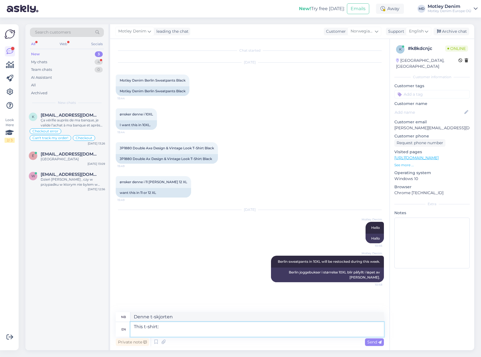
paste textarea "JP1880 Double Axe Design & Vintage Look T-Shirt Black"
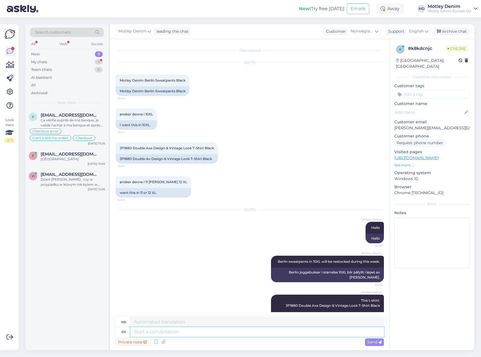
scroll to position [46, 0]
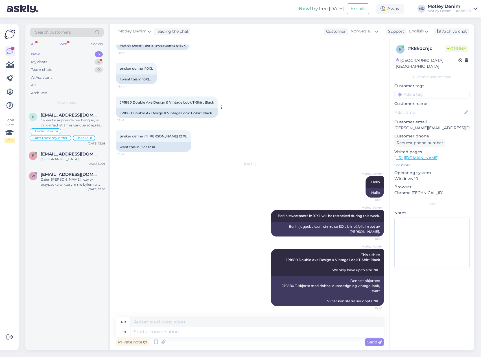
click at [125, 111] on div "JP1880 Double Ax Design & Vintage Look T-Shirt Black" at bounding box center [167, 113] width 102 height 10
click at [139, 117] on div "JP1880 Double Ax Design & Vintage Look T-Shirt Black" at bounding box center [167, 113] width 102 height 10
click at [122, 113] on div "JP1880 Double Ax Design & Vintage Look T-Shirt Black" at bounding box center [167, 113] width 102 height 10
drag, startPoint x: 122, startPoint y: 113, endPoint x: 206, endPoint y: 114, distance: 83.9
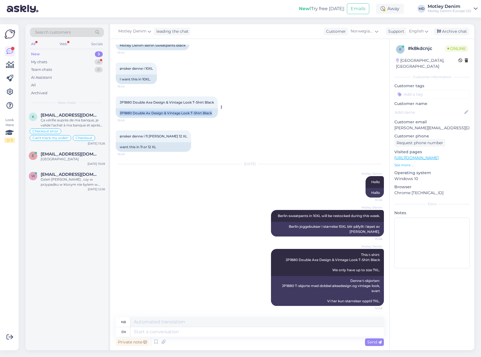
click at [208, 114] on div "JP1880 Double Ax Design & Vintage Look T-Shirt Black" at bounding box center [167, 113] width 102 height 10
copy div "JP1880 Double Ax Design & Vintage Look T-Shirt Black"
click at [192, 332] on textarea at bounding box center [257, 332] width 254 height 10
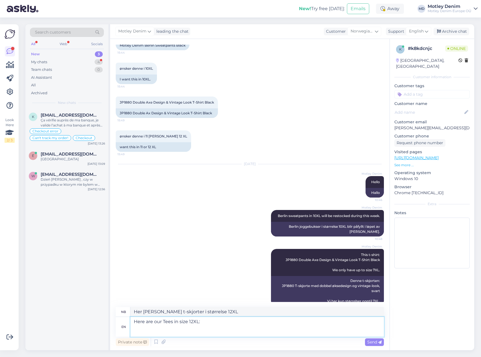
paste textarea "[URL][DOMAIN_NAME]"
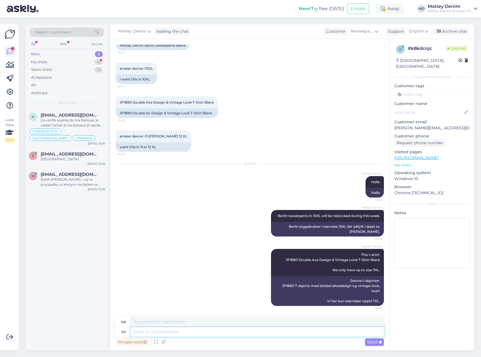
scroll to position [110, 0]
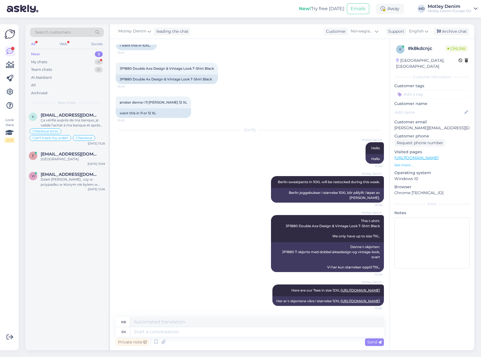
click at [434, 90] on input at bounding box center [431, 94] width 75 height 8
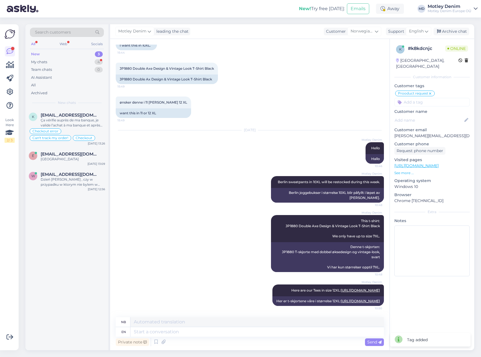
click at [326, 90] on div "ønsker denne i 11 [PERSON_NAME] 12 XL 15:49 want this in 11 or 12 XL" at bounding box center [250, 107] width 268 height 34
click at [450, 32] on div "Archive chat" at bounding box center [452, 32] width 36 height 8
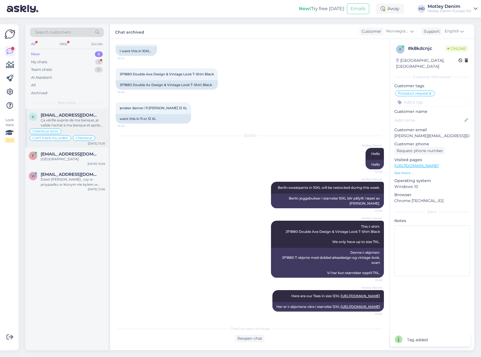
click at [69, 122] on div "Ça vérifie auprès de ma banque, je valide l’achat à ma banque et après plus rien" at bounding box center [73, 123] width 64 height 10
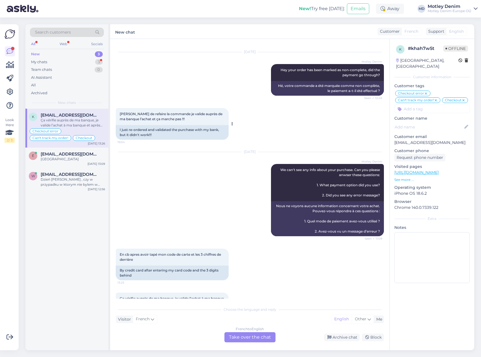
scroll to position [132, 0]
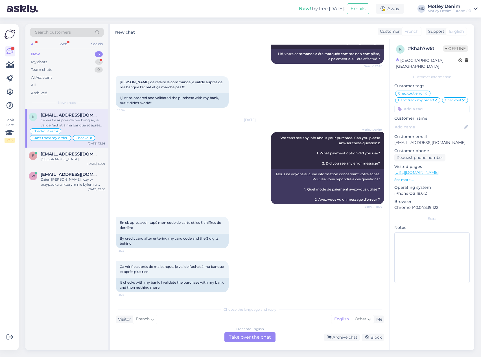
click at [176, 194] on div "[DATE] Motley Denim We can't see any info about your purchase. Can you please a…" at bounding box center [250, 162] width 268 height 97
click at [403, 140] on p "[EMAIL_ADDRESS][DOMAIN_NAME]" at bounding box center [431, 143] width 75 height 6
click at [402, 140] on p "[EMAIL_ADDRESS][DOMAIN_NAME]" at bounding box center [431, 143] width 75 height 6
drag, startPoint x: 402, startPoint y: 138, endPoint x: 427, endPoint y: 139, distance: 24.6
click at [427, 140] on p "[EMAIL_ADDRESS][DOMAIN_NAME]" at bounding box center [431, 143] width 75 height 6
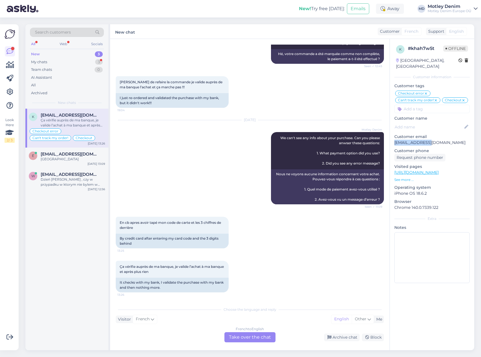
click at [428, 140] on p "[EMAIL_ADDRESS][DOMAIN_NAME]" at bounding box center [431, 143] width 75 height 6
click at [434, 140] on p "[EMAIL_ADDRESS][DOMAIN_NAME]" at bounding box center [431, 143] width 75 height 6
click at [397, 140] on p "[EMAIL_ADDRESS][DOMAIN_NAME]" at bounding box center [431, 143] width 75 height 6
click at [402, 140] on p "[EMAIL_ADDRESS][DOMAIN_NAME]" at bounding box center [431, 143] width 75 height 6
drag, startPoint x: 402, startPoint y: 137, endPoint x: 431, endPoint y: 137, distance: 29.6
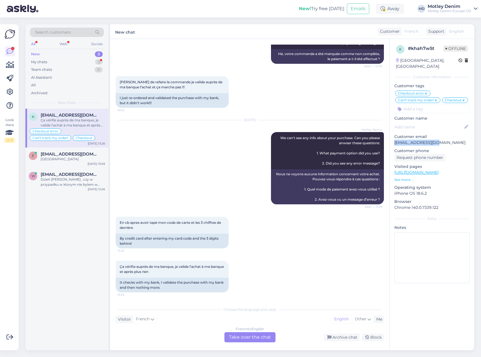
click at [431, 140] on p "[EMAIL_ADDRESS][DOMAIN_NAME]" at bounding box center [431, 143] width 75 height 6
copy p "[EMAIL_ADDRESS][DOMAIN_NAME]"
click at [202, 153] on div "[DATE] Motley Denim We can't see any info about your purchase. Can you please a…" at bounding box center [250, 162] width 268 height 97
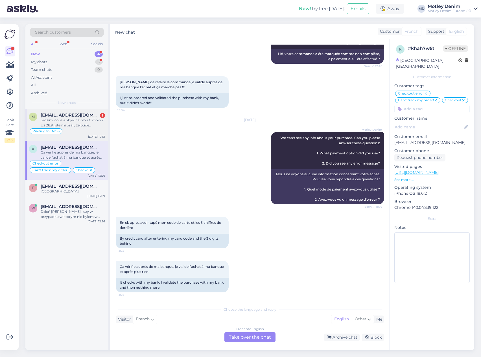
click at [84, 122] on div "prosim, co je s objednavkou CZ3672? Uz 26.9. jste mi psali, ze bude zpracovana …" at bounding box center [73, 123] width 64 height 10
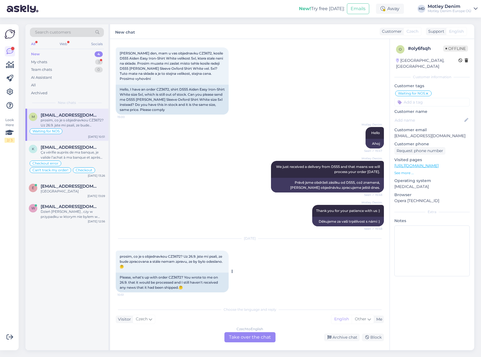
click at [176, 276] on div "Please, what's up with order CZ3672? You wrote to me on 26.9. that it would be …" at bounding box center [172, 283] width 113 height 20
copy div "CZ3672"
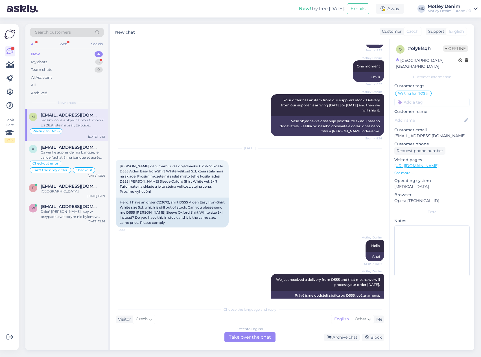
click at [322, 256] on div "Motley Denim Hello Seen ✓ 15:47 Ahoj" at bounding box center [250, 251] width 268 height 34
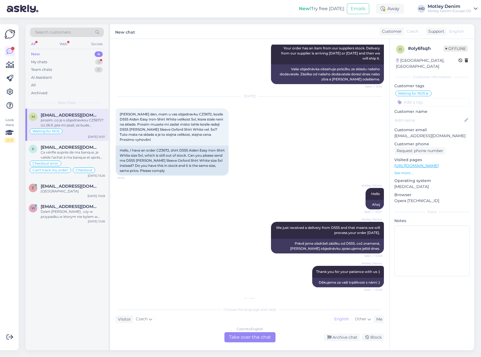
scroll to position [229, 0]
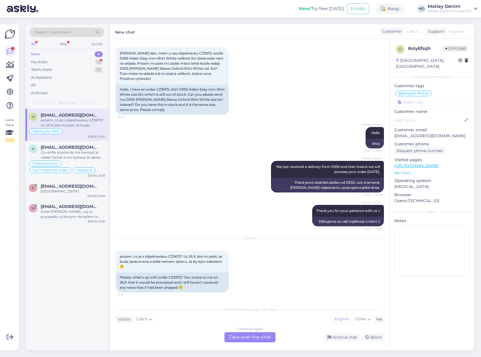
click at [302, 277] on div "[DATE] prosim, co je s objednavkou CZ3672? Uz 26.9. jste mi psali, ze bude zpra…" at bounding box center [250, 266] width 268 height 66
click at [250, 335] on div "Czech to English Take over the chat" at bounding box center [249, 337] width 51 height 10
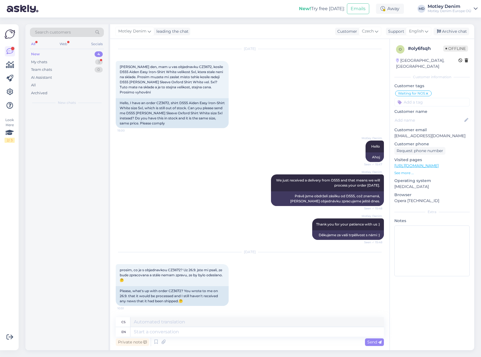
scroll to position [215, 0]
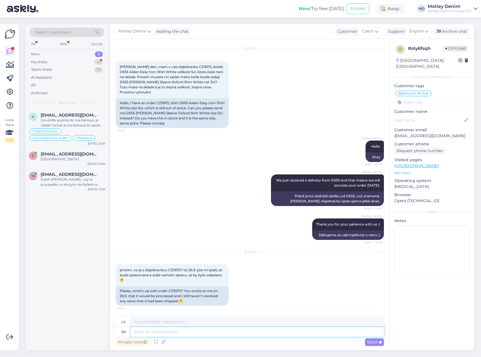
click at [254, 335] on textarea at bounding box center [257, 332] width 254 height 10
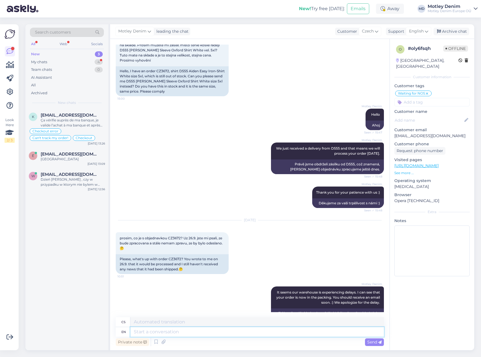
scroll to position [269, 0]
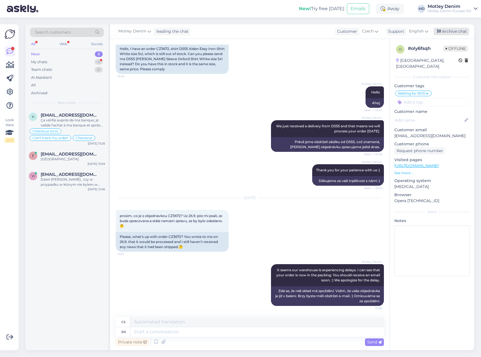
click at [449, 28] on div "Archive chat" at bounding box center [452, 32] width 36 height 8
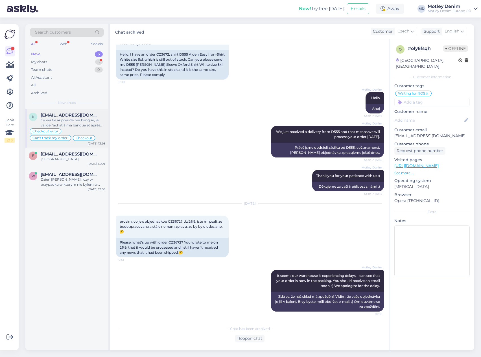
click at [89, 114] on div "[EMAIL_ADDRESS][DOMAIN_NAME]" at bounding box center [73, 115] width 64 height 5
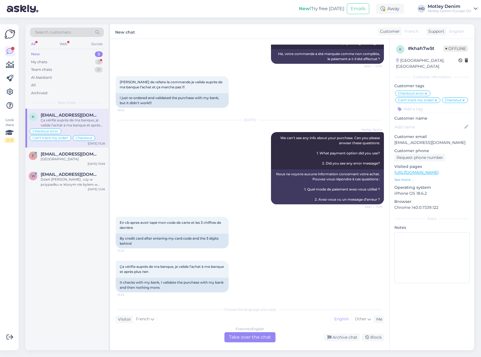
scroll to position [132, 0]
click at [261, 341] on div "French to English Take over the chat" at bounding box center [249, 337] width 51 height 10
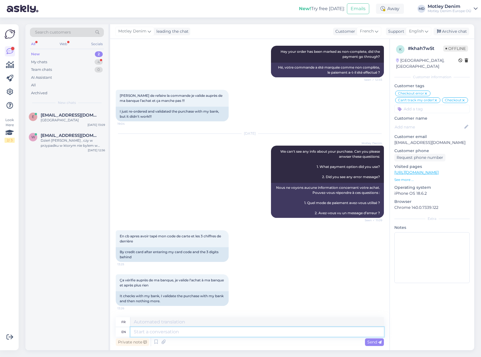
click at [230, 333] on textarea at bounding box center [257, 332] width 254 height 10
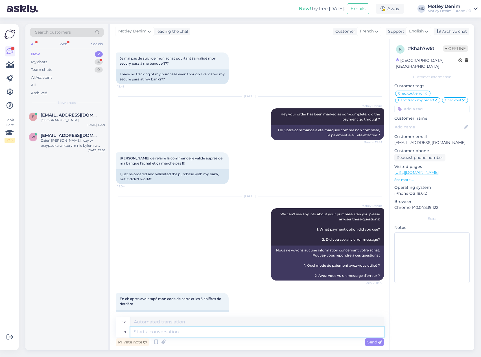
scroll to position [169, 0]
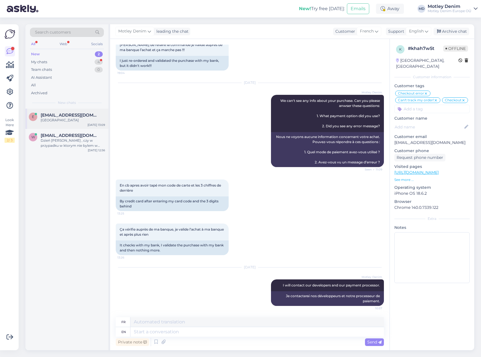
click at [56, 120] on div "[GEOGRAPHIC_DATA]" at bounding box center [73, 120] width 64 height 5
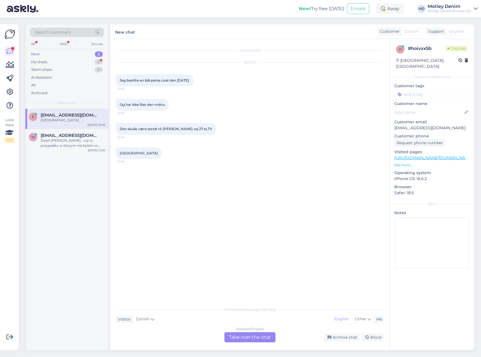
click at [262, 339] on div "Danish to English Take over the chat" at bounding box center [249, 337] width 51 height 10
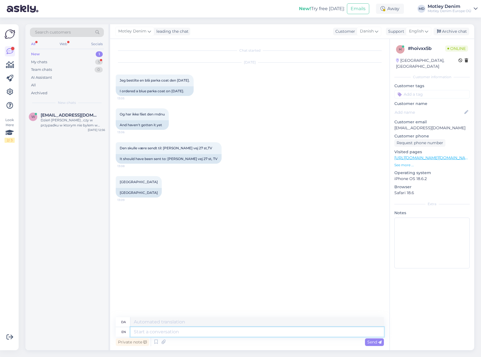
click at [278, 332] on textarea at bounding box center [257, 332] width 254 height 10
click at [156, 343] on icon at bounding box center [156, 342] width 7 height 8
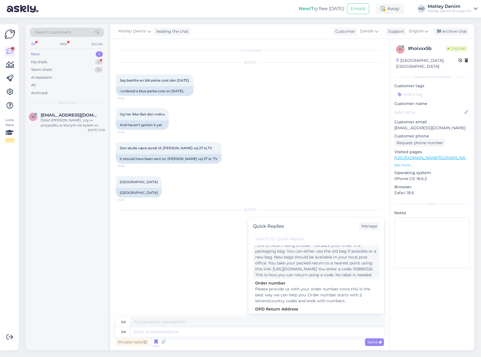
scroll to position [56, 0]
click at [292, 286] on div "Order number" at bounding box center [316, 283] width 122 height 6
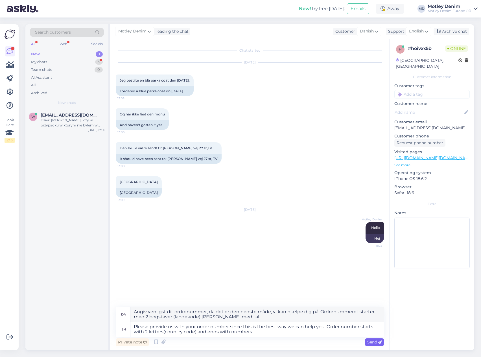
click at [372, 344] on span "Send" at bounding box center [374, 342] width 14 height 5
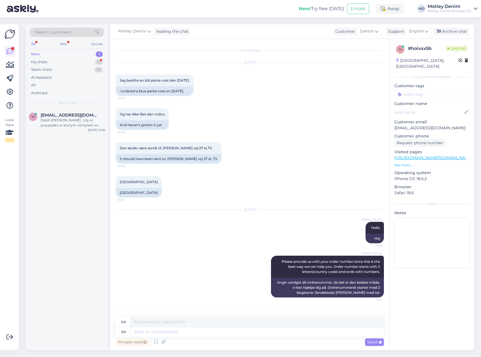
scroll to position [0, 0]
click at [401, 125] on p "[EMAIL_ADDRESS][DOMAIN_NAME]" at bounding box center [431, 128] width 75 height 6
drag, startPoint x: 405, startPoint y: 122, endPoint x: 443, endPoint y: 119, distance: 37.6
click at [443, 125] on p "[EMAIL_ADDRESS][DOMAIN_NAME]" at bounding box center [431, 128] width 75 height 6
copy p "[EMAIL_ADDRESS][DOMAIN_NAME]"
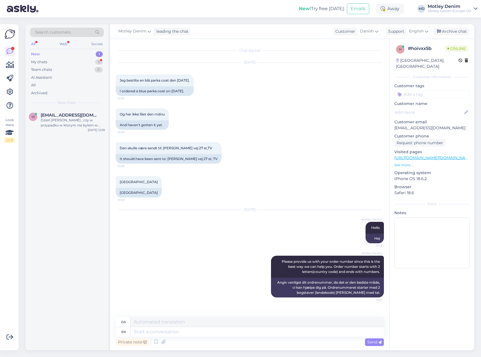
drag, startPoint x: 304, startPoint y: 89, endPoint x: 309, endPoint y: 93, distance: 5.4
click at [305, 90] on div "[DATE] Jeg bestilte en blå parka coat den [DATE]. 13:05 I ordered a blue parka …" at bounding box center [250, 79] width 268 height 46
click at [63, 121] on div "Dzień [PERSON_NAME] , czy w przypadku w ktorym nie bylem w stanie odebrac paczk…" at bounding box center [73, 123] width 64 height 10
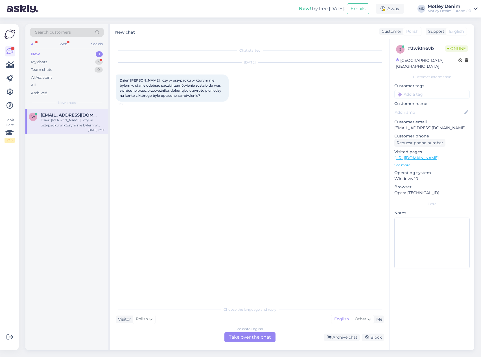
click at [256, 337] on div "Polish to English Take over the chat" at bounding box center [249, 337] width 51 height 10
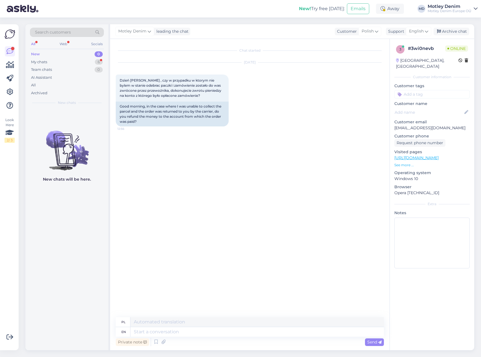
click at [184, 142] on div "Chat started [DATE] Dzień [PERSON_NAME] , czy w przypadku w ktorym nie bylem w …" at bounding box center [252, 179] width 273 height 268
click at [206, 337] on div "Private note Send" at bounding box center [250, 342] width 268 height 11
click at [209, 334] on textarea at bounding box center [257, 332] width 254 height 10
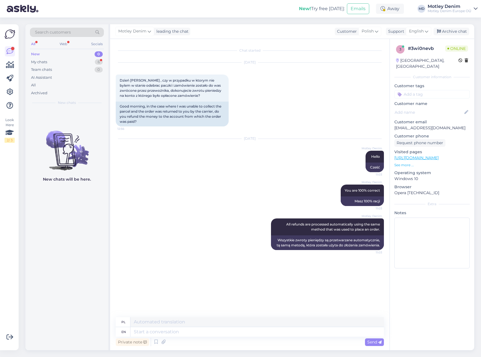
click at [402, 155] on link "[URL][DOMAIN_NAME]" at bounding box center [416, 157] width 44 height 5
click at [266, 88] on div "[DATE] Dzień [PERSON_NAME] , czy w przypadku w ktorym nie bylem w stanie odebra…" at bounding box center [250, 94] width 268 height 76
click at [429, 90] on input at bounding box center [431, 94] width 75 height 8
click at [423, 108] on span "Returns" at bounding box center [423, 109] width 14 height 3
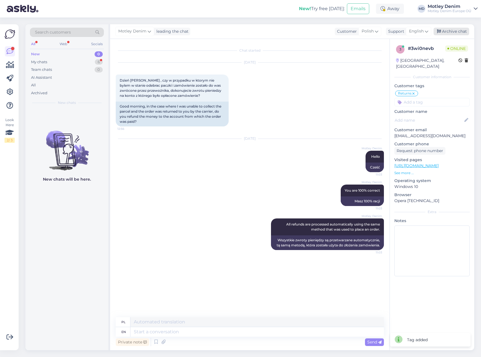
click at [451, 30] on div "Archive chat" at bounding box center [452, 32] width 36 height 8
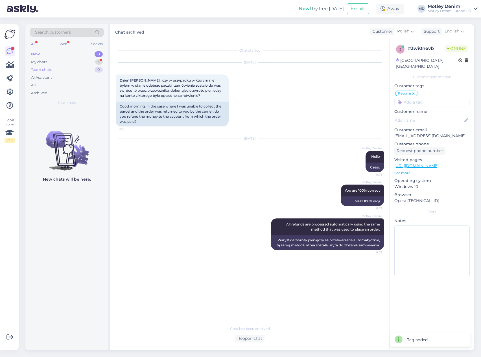
click at [74, 66] on div "Team chats 0" at bounding box center [67, 70] width 74 height 8
click at [91, 60] on div "My chats 5" at bounding box center [67, 62] width 74 height 8
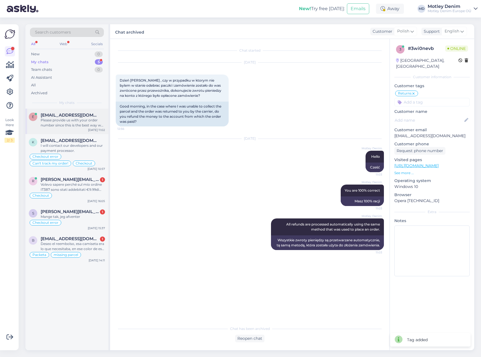
click at [72, 123] on div "Please provide us with your order number since this is the best way we can help…" at bounding box center [73, 123] width 64 height 10
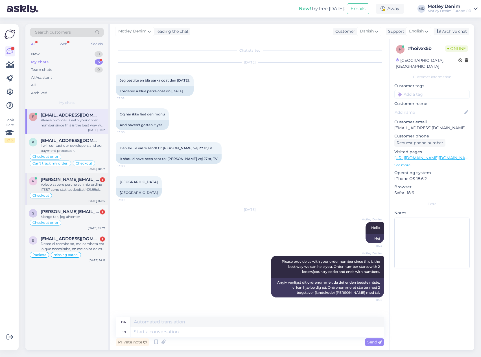
drag, startPoint x: 91, startPoint y: 189, endPoint x: 97, endPoint y: 188, distance: 6.1
click at [91, 189] on div "Volevo sapere perché sul mio ordine IT387 sono stati addebitati €9.99di fattura…" at bounding box center [73, 187] width 64 height 10
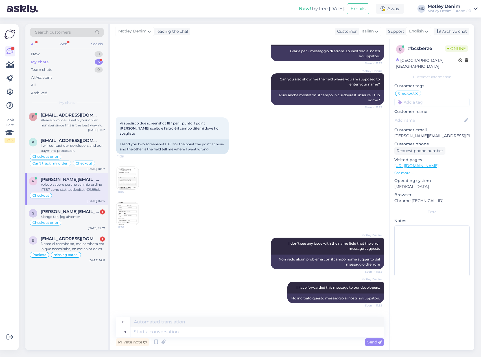
scroll to position [278, 0]
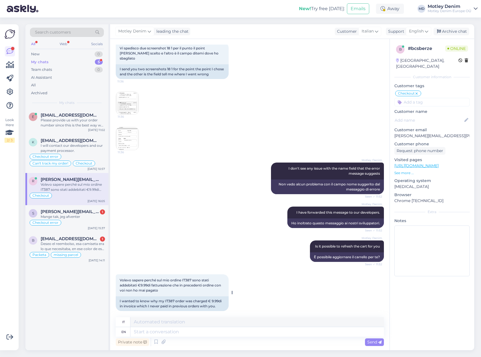
click at [169, 296] on div "I wanted to know why my IT387 order was charged € 9.99di in invoice which I nev…" at bounding box center [172, 303] width 113 height 15
click at [252, 332] on textarea at bounding box center [257, 332] width 254 height 10
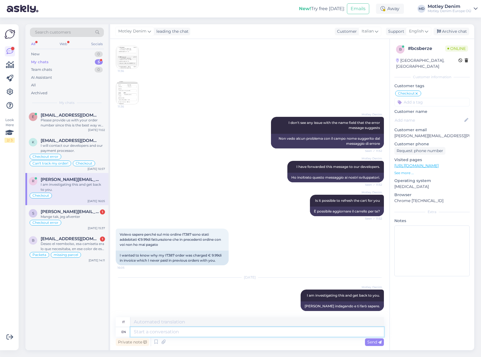
click at [263, 335] on textarea at bounding box center [257, 332] width 254 height 10
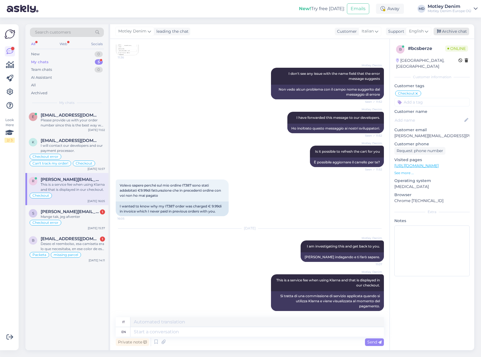
click at [456, 28] on div "Archive chat" at bounding box center [452, 32] width 36 height 8
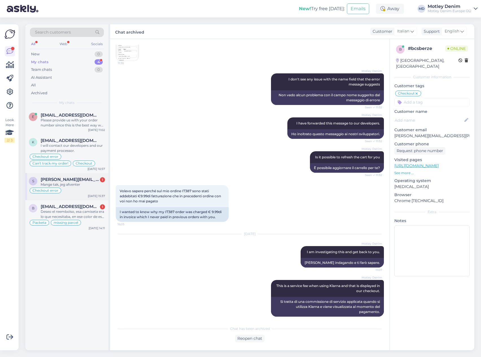
click at [99, 189] on div "Checkout error" at bounding box center [67, 190] width 76 height 7
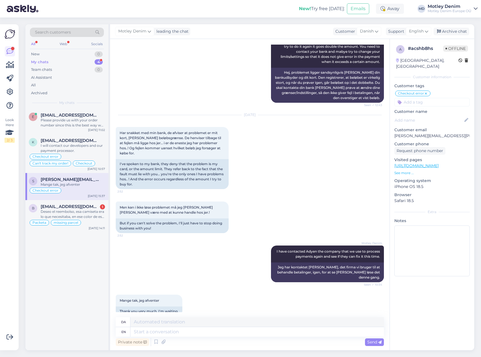
click at [325, 204] on div "Men kan i ikke løse problemet må jeg [PERSON_NAME] [PERSON_NAME] være med at ku…" at bounding box center [250, 217] width 268 height 44
click at [321, 334] on textarea at bounding box center [257, 332] width 254 height 10
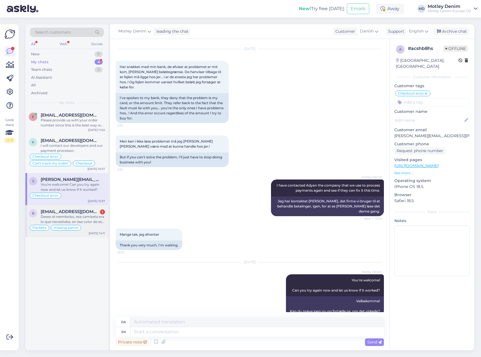
click at [80, 224] on div "Deseo el reembolso, esa camiseta era lo que necesitaba, en ese color de ese mat…" at bounding box center [73, 219] width 64 height 10
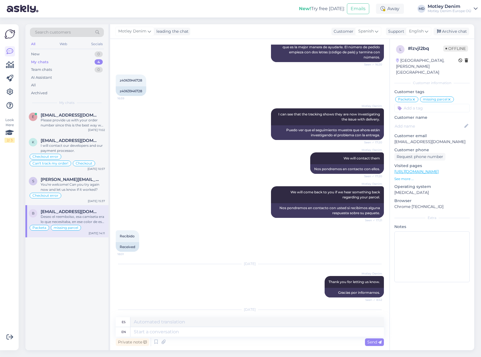
scroll to position [121, 0]
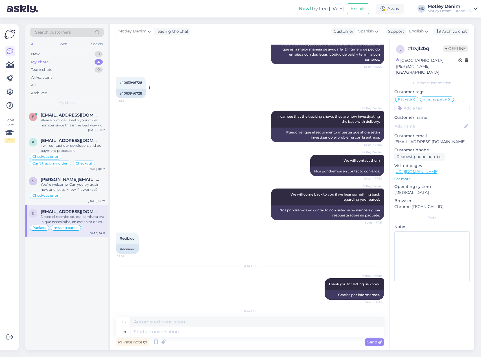
click at [126, 94] on div "z4063946728" at bounding box center [131, 94] width 30 height 10
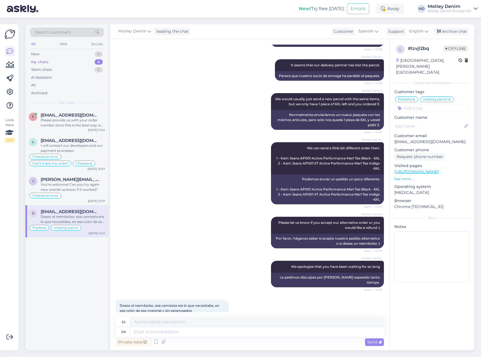
scroll to position [601, 0]
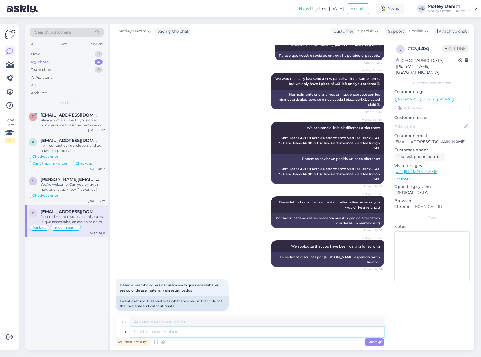
click at [229, 336] on textarea at bounding box center [257, 332] width 254 height 10
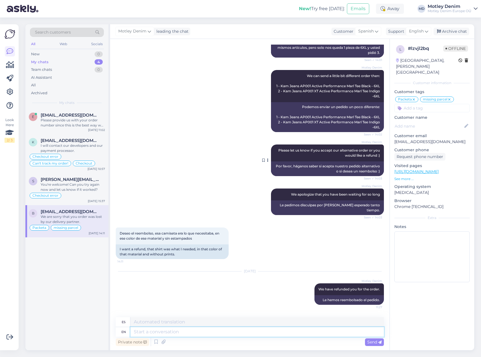
scroll to position [686, 0]
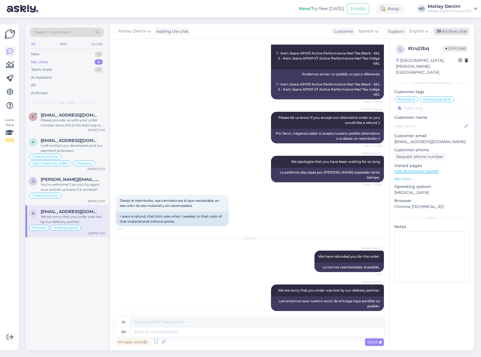
click at [450, 30] on div "Archive chat" at bounding box center [452, 32] width 36 height 8
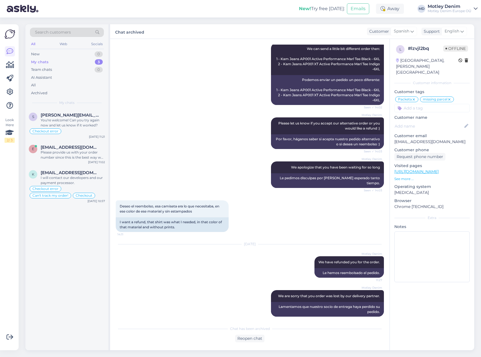
drag, startPoint x: 175, startPoint y: 89, endPoint x: 177, endPoint y: 84, distance: 5.4
click at [176, 89] on div "Motley Denim We can send a little bit different order then: 1 - Kam Jeans AP001…" at bounding box center [250, 74] width 268 height 75
click at [155, 77] on div "Motley Denim We can send a little bit different order then: 1 - Kam Jeans AP001…" at bounding box center [250, 74] width 268 height 75
click at [66, 33] on span "Search customers" at bounding box center [53, 32] width 36 height 6
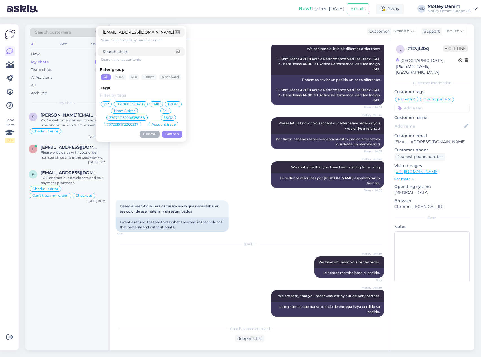
click at [174, 136] on button "Search" at bounding box center [172, 134] width 20 height 7
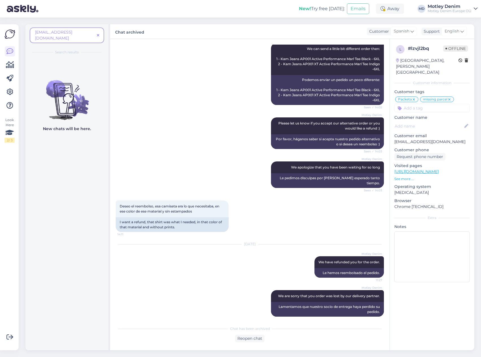
click at [98, 34] on icon at bounding box center [98, 36] width 3 height 4
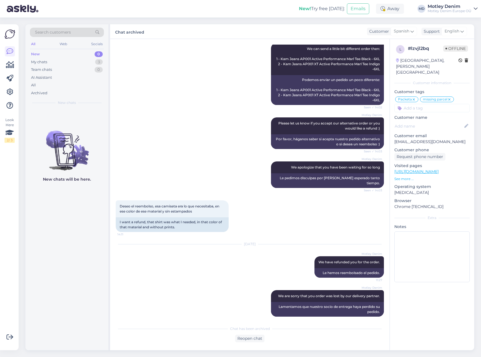
click at [74, 34] on div "Search customers" at bounding box center [67, 32] width 74 height 9
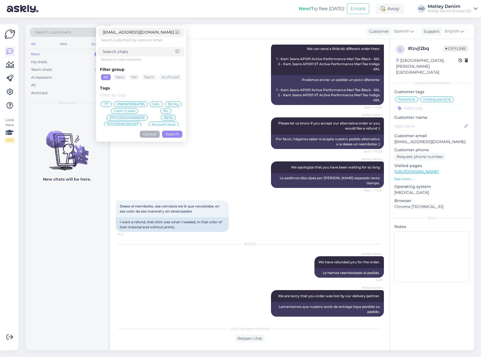
click at [172, 133] on button "Search" at bounding box center [172, 134] width 20 height 7
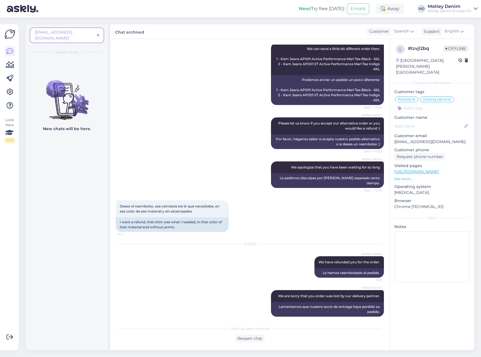
click at [98, 34] on icon at bounding box center [98, 36] width 3 height 4
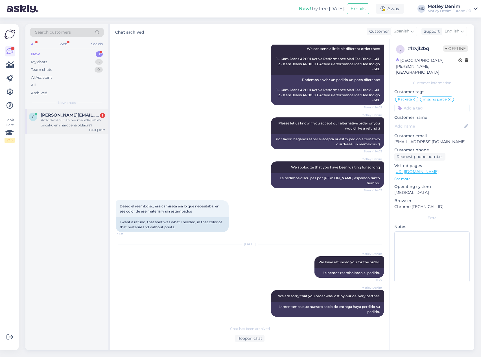
click at [79, 127] on div "Pozdravljeni! Zanima me kdaj lahko pricakujem narocena oblacila?" at bounding box center [73, 123] width 64 height 10
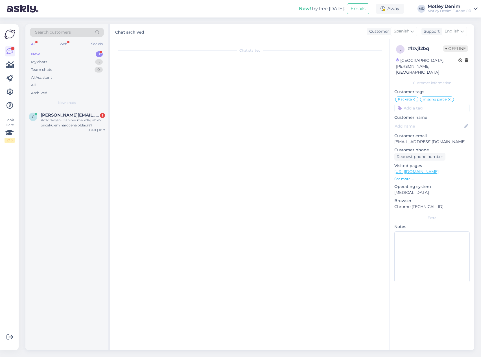
scroll to position [0, 0]
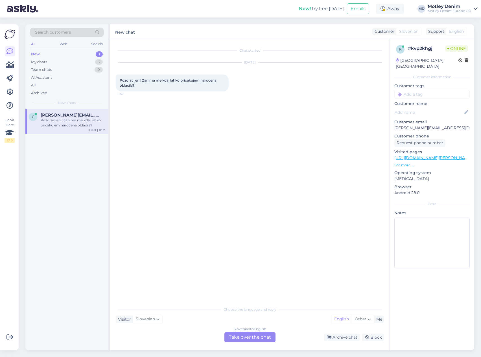
click at [259, 334] on div "Slovenian to English Take over the chat" at bounding box center [249, 337] width 51 height 10
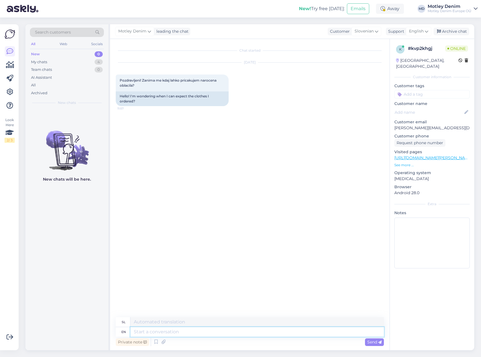
click at [327, 334] on textarea at bounding box center [257, 332] width 254 height 10
click at [157, 343] on icon at bounding box center [156, 342] width 7 height 8
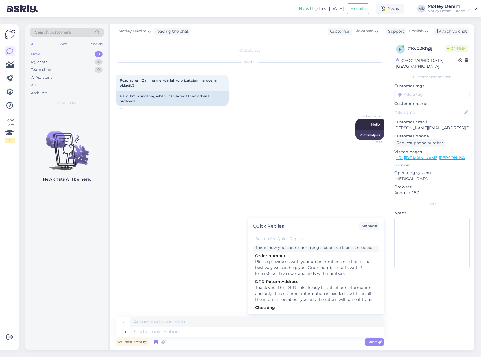
scroll to position [85, 0]
click at [283, 275] on div "Please provide us with your order number since this is the best way we can help…" at bounding box center [316, 267] width 122 height 18
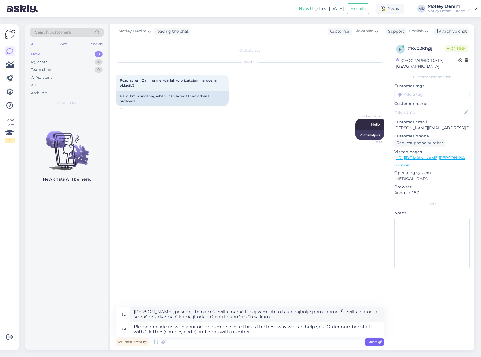
click at [373, 342] on span "Send" at bounding box center [374, 342] width 14 height 5
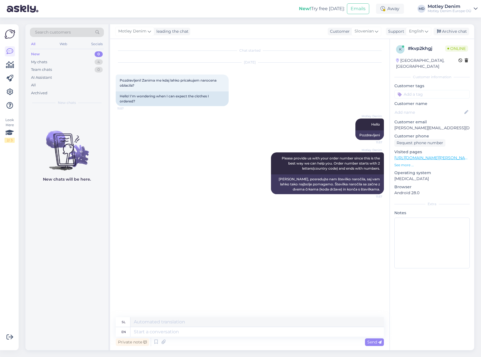
click at [432, 90] on input at bounding box center [431, 94] width 75 height 8
click at [429, 121] on span "Where is my order?" at bounding box center [432, 122] width 33 height 3
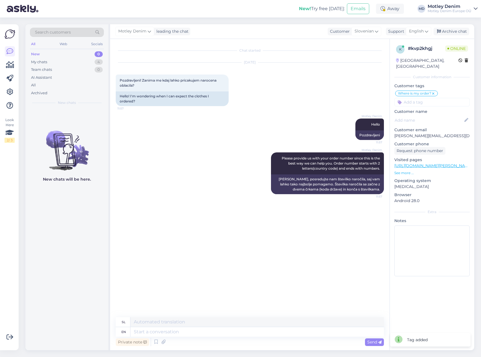
click at [318, 99] on div "[DATE] Pozdravljeni! Zanima me kdaj lahko pricakujem narocena oblacila? 11:57 H…" at bounding box center [250, 84] width 268 height 56
click at [148, 222] on div "Order number SI380" at bounding box center [139, 224] width 46 height 10
click at [345, 229] on div "Stevilka narocila SI380 11:59 Order number SI380" at bounding box center [250, 217] width 268 height 34
click at [215, 330] on textarea at bounding box center [257, 332] width 254 height 10
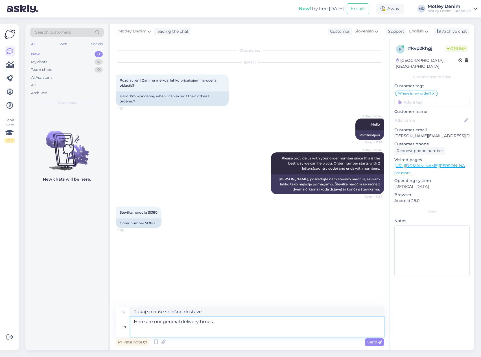
paste textarea "[URL][DOMAIN_NAME]"
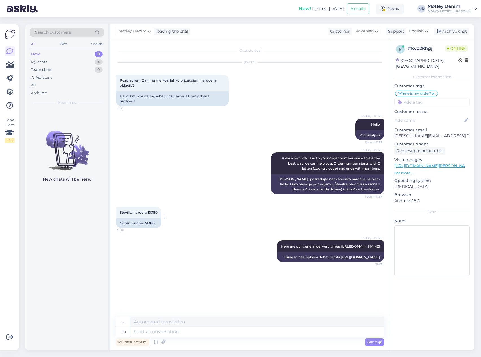
click at [147, 224] on div "Order number SI380" at bounding box center [139, 224] width 46 height 10
click at [173, 225] on div "Stevilka narocila SI380 11:59 Order number SI380" at bounding box center [250, 217] width 268 height 34
drag, startPoint x: 179, startPoint y: 226, endPoint x: 168, endPoint y: 228, distance: 11.5
click at [179, 226] on div "Stevilka narocila SI380 11:59 Order number SI380" at bounding box center [250, 217] width 268 height 34
click at [150, 223] on div "Order number SI380" at bounding box center [139, 224] width 46 height 10
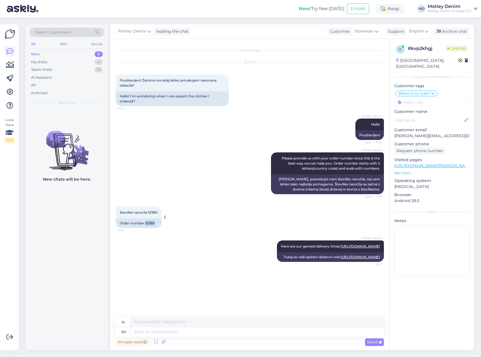
click at [150, 223] on div "Order number SI380" at bounding box center [139, 224] width 46 height 10
click at [195, 230] on div "Stevilka narocila SI380 11:59 Order number SI380" at bounding box center [250, 217] width 268 height 34
click at [329, 147] on div "Motley Denim Please provide us with your order number since this is the best wa…" at bounding box center [250, 173] width 268 height 54
click at [327, 145] on div "Motley Denim Hello Seen ✓ 11:57 Pozdravljeni" at bounding box center [250, 129] width 268 height 34
click at [311, 333] on textarea at bounding box center [257, 332] width 254 height 10
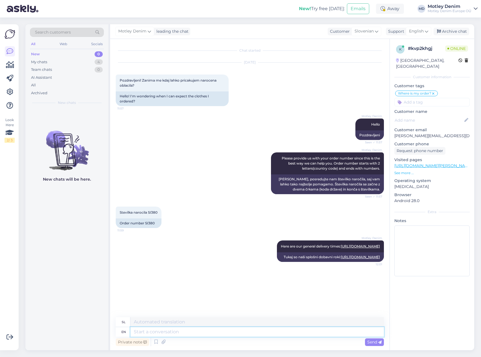
click at [227, 333] on textarea at bounding box center [257, 332] width 254 height 10
click at [341, 259] on link "[URL][DOMAIN_NAME]" at bounding box center [360, 257] width 39 height 4
click at [206, 334] on textarea at bounding box center [257, 332] width 254 height 10
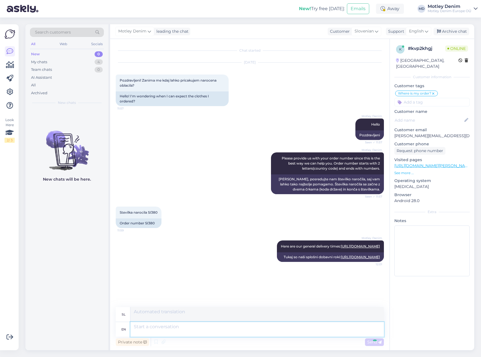
scroll to position [30, 0]
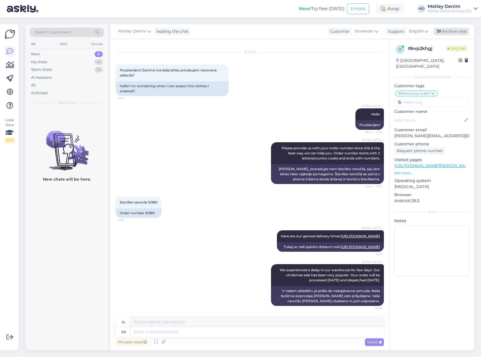
click at [457, 31] on div "Archive chat" at bounding box center [452, 32] width 36 height 8
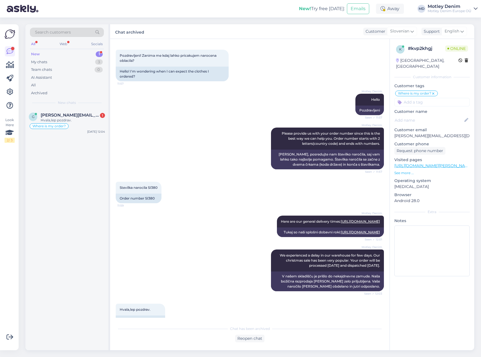
scroll to position [59, 0]
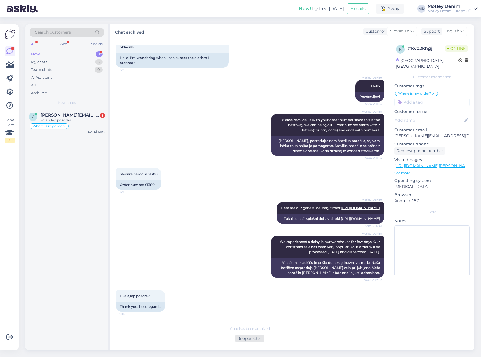
click at [258, 338] on div "Reopen chat" at bounding box center [249, 339] width 29 height 8
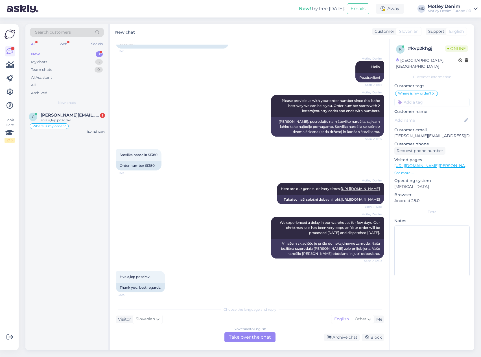
scroll to position [78, 0]
click at [256, 339] on div "Slovenian to English Take over the chat" at bounding box center [249, 337] width 51 height 10
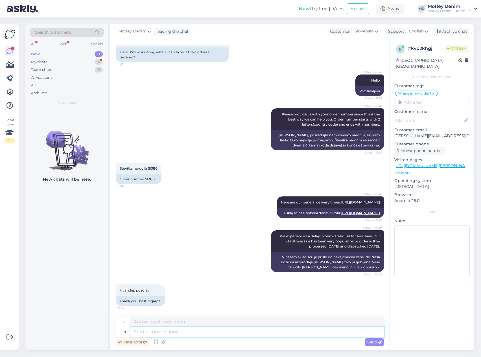
click at [217, 333] on textarea at bounding box center [257, 332] width 254 height 10
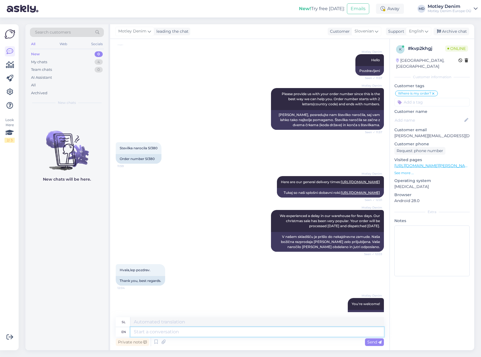
scroll to position [98, 0]
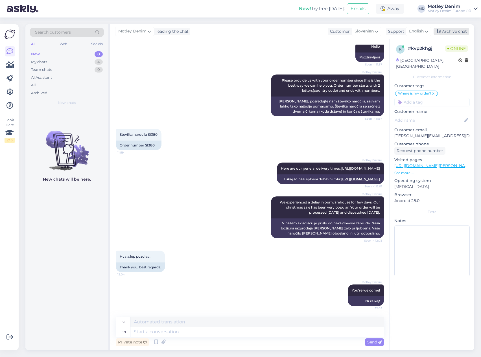
click at [463, 31] on div "Archive chat" at bounding box center [452, 32] width 36 height 8
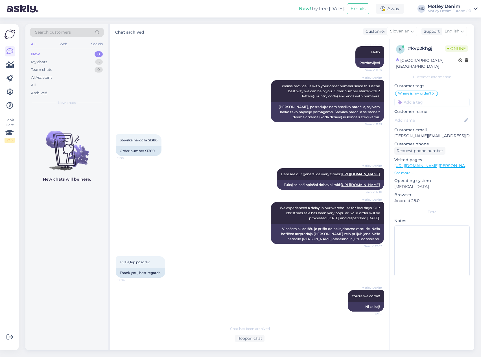
click at [55, 37] on div "Search customers" at bounding box center [67, 32] width 74 height 9
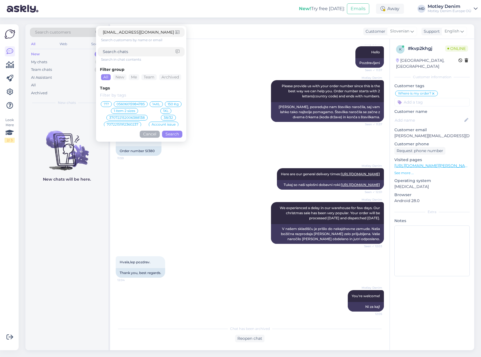
click at [173, 137] on button "Search" at bounding box center [172, 134] width 20 height 7
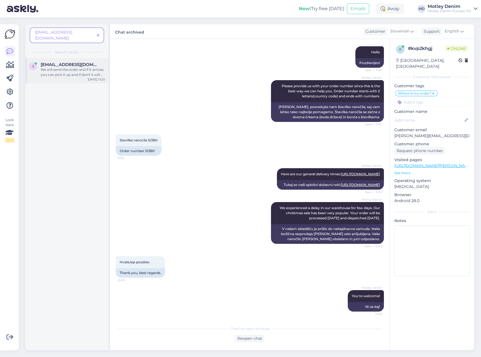
click at [47, 67] on div "We will send the order and if it arrives you can pick it up and if don't it wil…" at bounding box center [73, 72] width 64 height 10
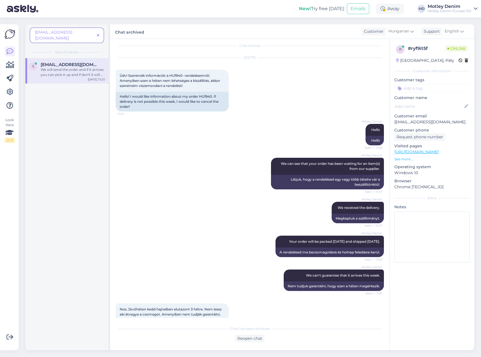
scroll to position [0, 0]
